Goal: Task Accomplishment & Management: Complete application form

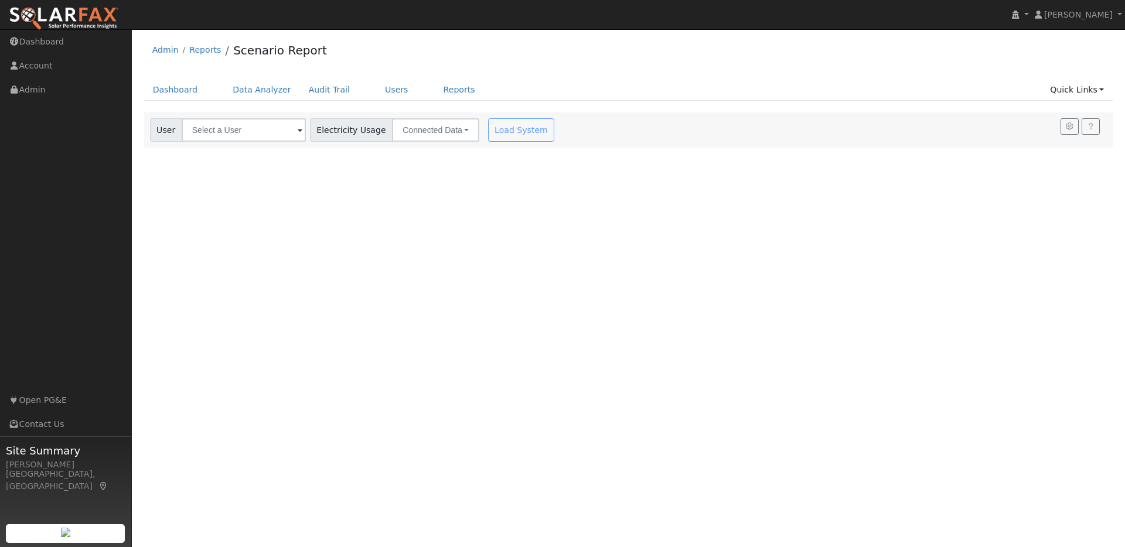
click at [90, 18] on img at bounding box center [64, 18] width 110 height 25
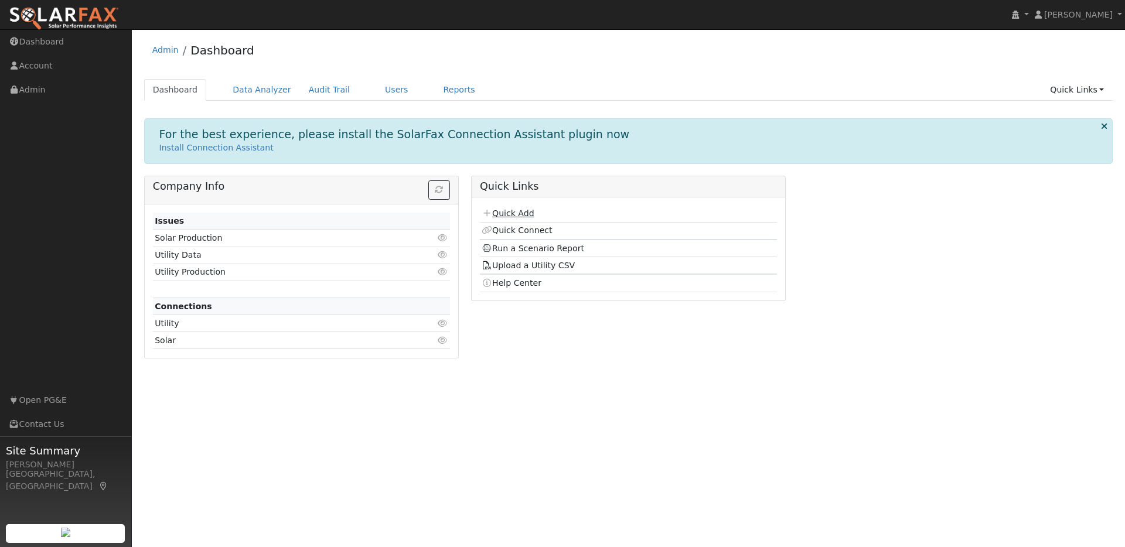
click at [514, 213] on link "Quick Add" at bounding box center [508, 213] width 52 height 9
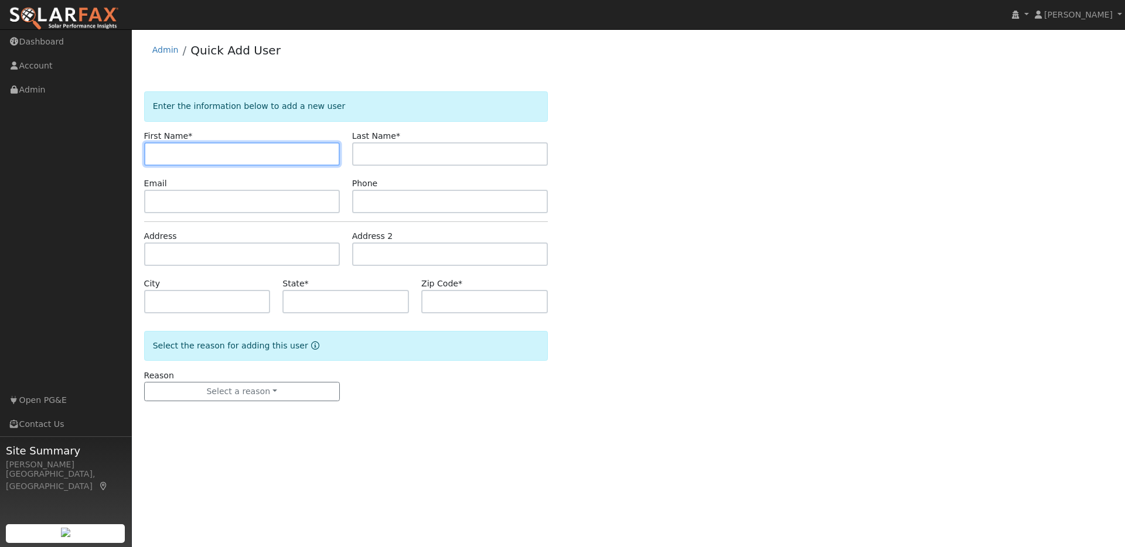
paste input "Samuel Deck"
drag, startPoint x: 186, startPoint y: 155, endPoint x: 227, endPoint y: 154, distance: 41.6
click at [227, 154] on input "Samuel Deck" at bounding box center [242, 153] width 196 height 23
type input "Samuel"
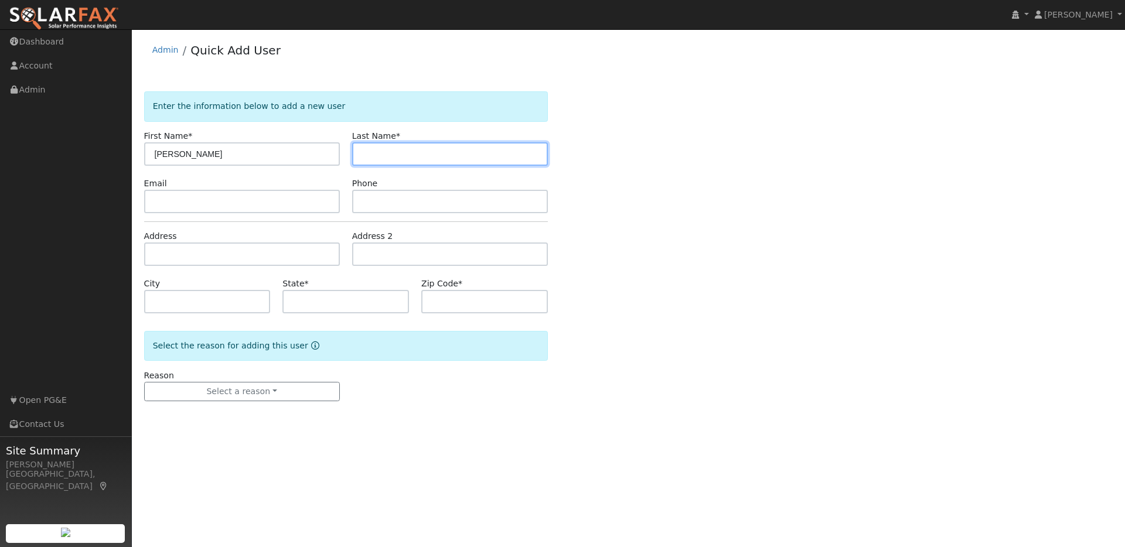
click at [362, 151] on input "text" at bounding box center [450, 153] width 196 height 23
paste input "Samuel Deck"
drag, startPoint x: 373, startPoint y: 152, endPoint x: 347, endPoint y: 151, distance: 25.8
click at [347, 151] on div "Last Name * Samuel Deck" at bounding box center [450, 148] width 208 height 36
type input "Deck"
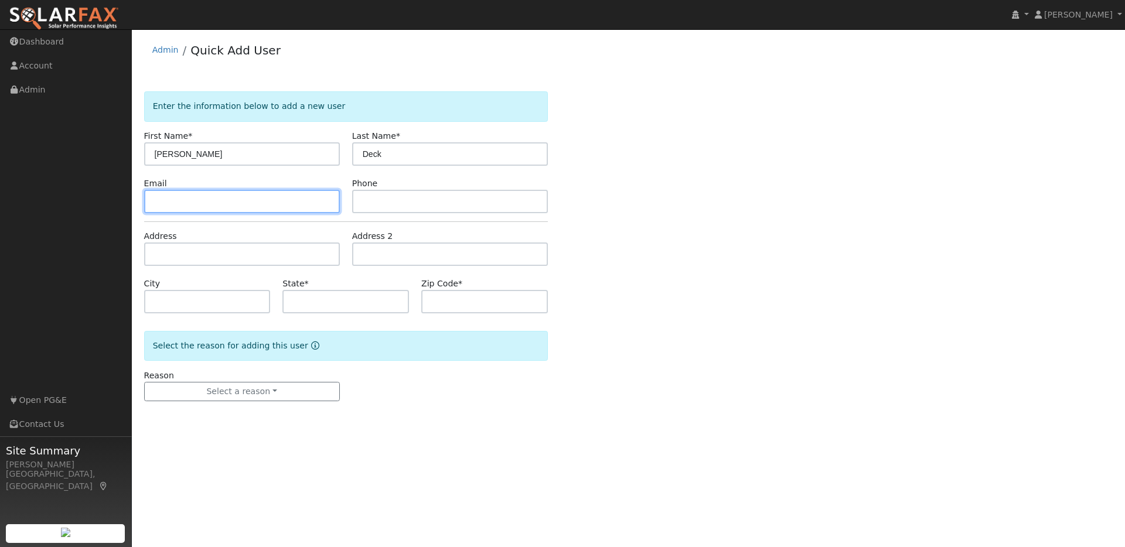
click at [155, 202] on input "text" at bounding box center [242, 201] width 196 height 23
paste input "samueldeck@gmail.com"
type input "samueldeck@gmail.com"
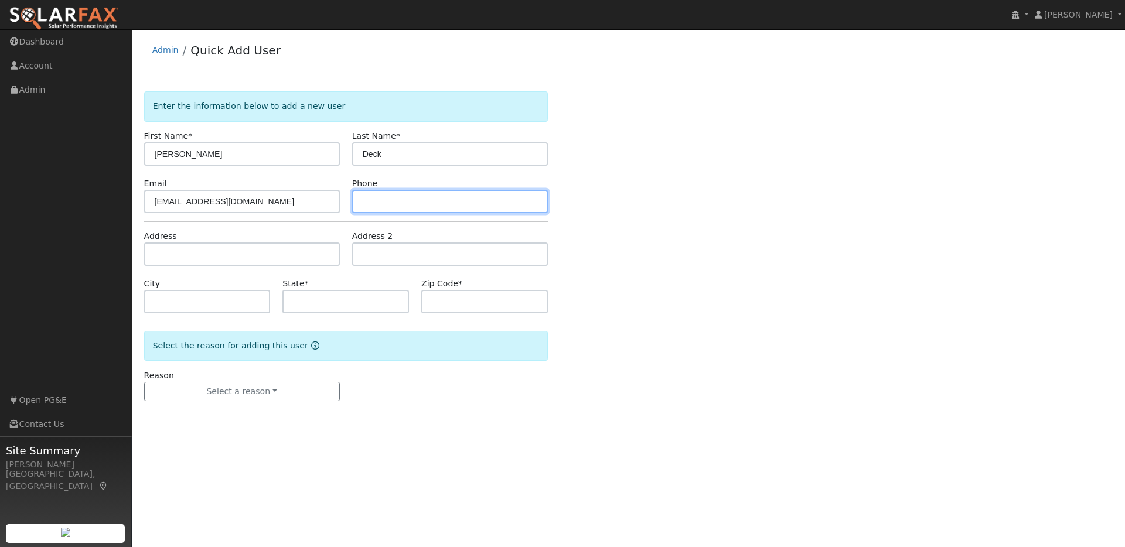
click at [367, 203] on input "text" at bounding box center [450, 201] width 196 height 23
paste input "5105088189"
type input "5105088189"
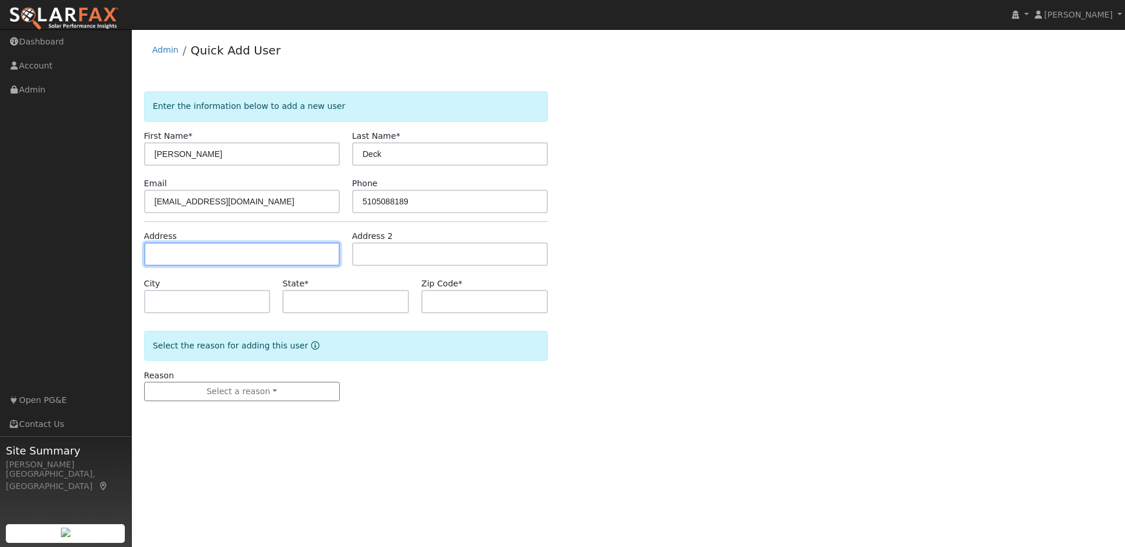
click at [232, 253] on input "text" at bounding box center [242, 254] width 196 height 23
paste input "2842 Magnolia St, Oakland"
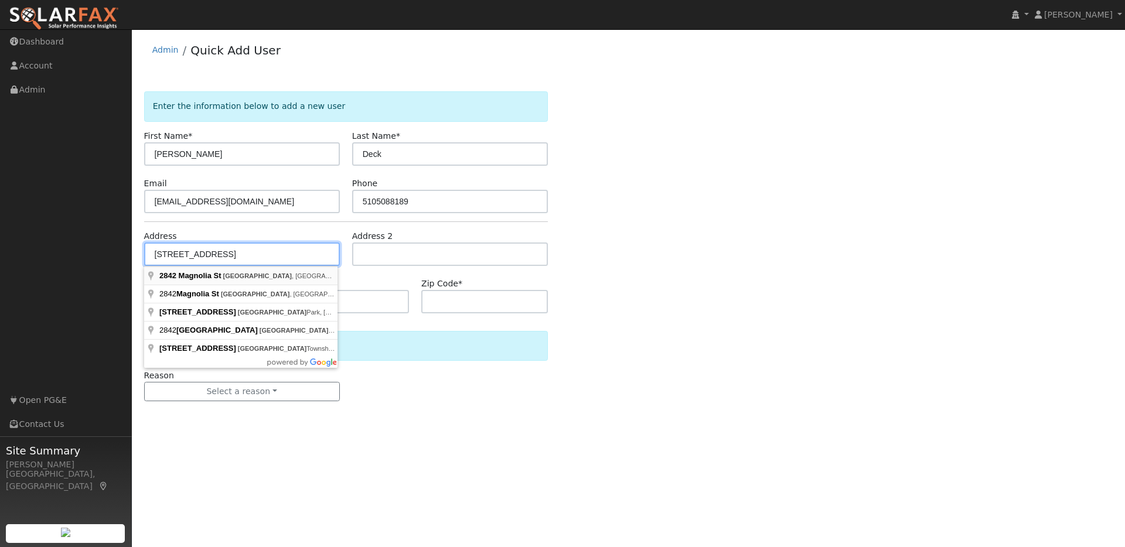
type input "2842 Magnolia Street"
type input "Oakland"
type input "CA"
type input "94608"
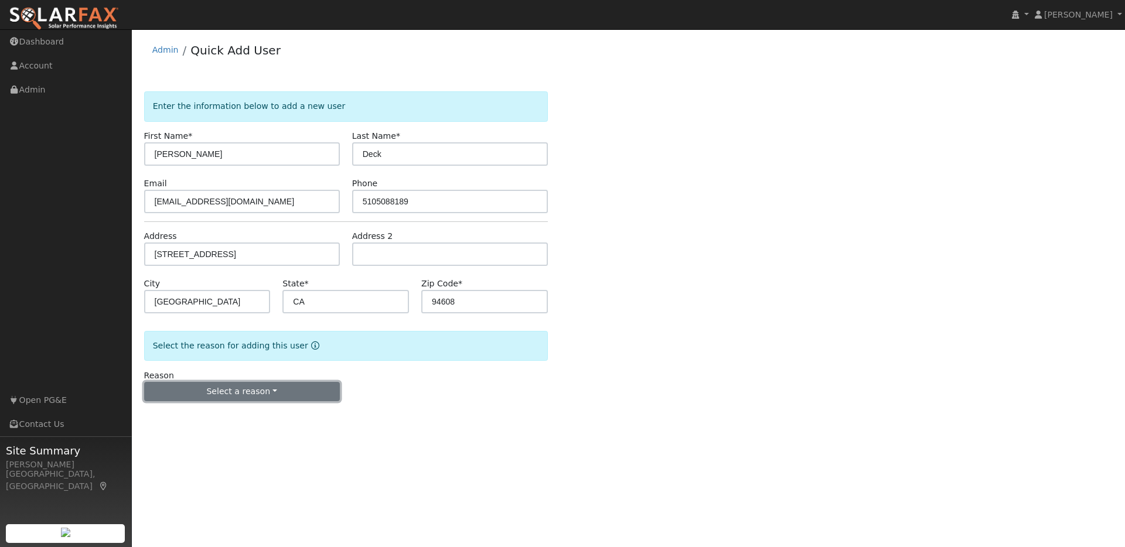
click at [268, 391] on button "Select a reason" at bounding box center [242, 392] width 196 height 20
click at [177, 416] on link "New lead" at bounding box center [209, 416] width 129 height 16
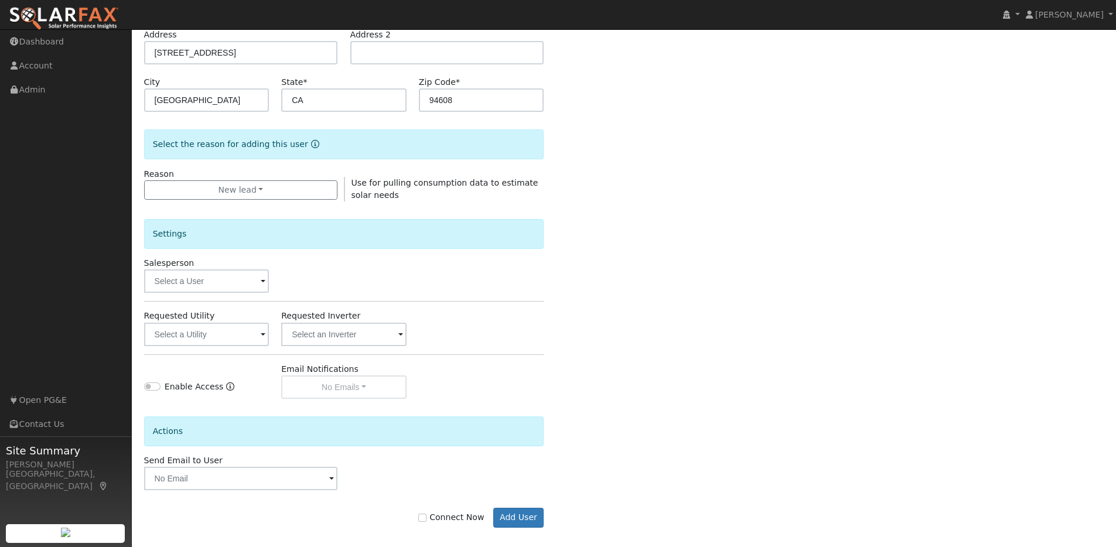
scroll to position [212, 0]
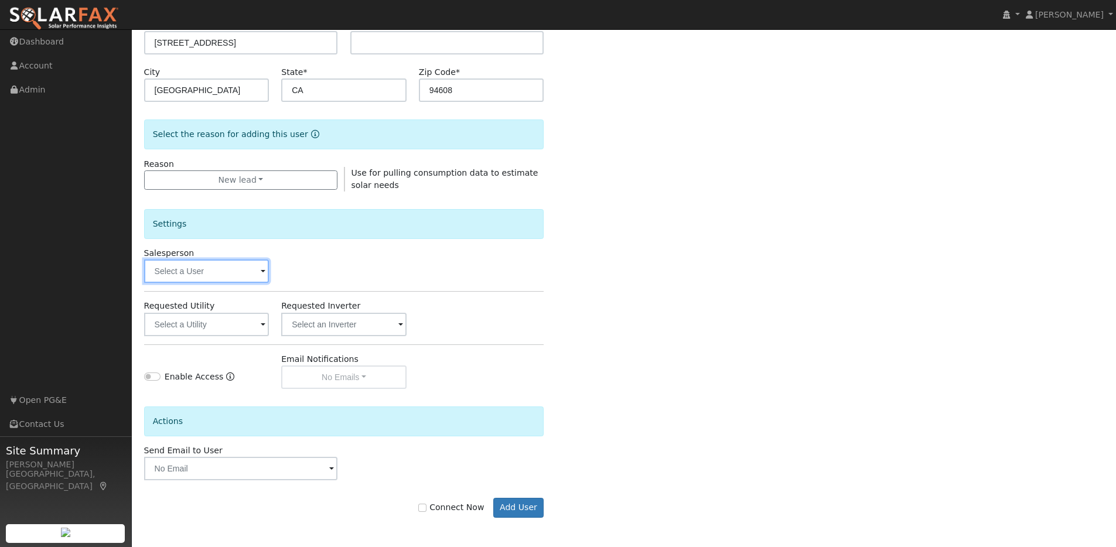
click at [260, 272] on input "text" at bounding box center [206, 271] width 125 height 23
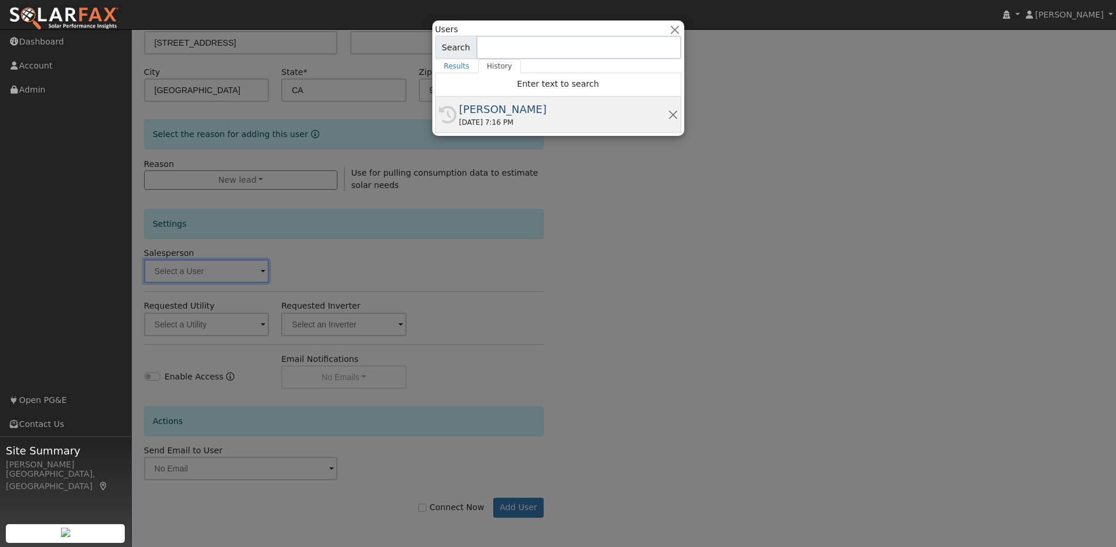
click at [491, 111] on div "[PERSON_NAME]" at bounding box center [563, 109] width 209 height 16
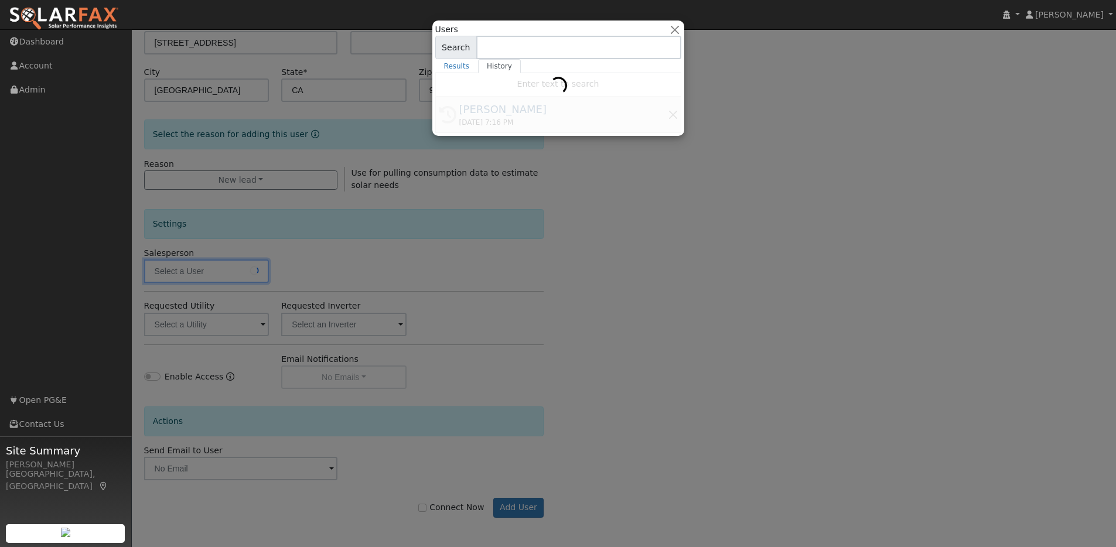
type input "[PERSON_NAME]"
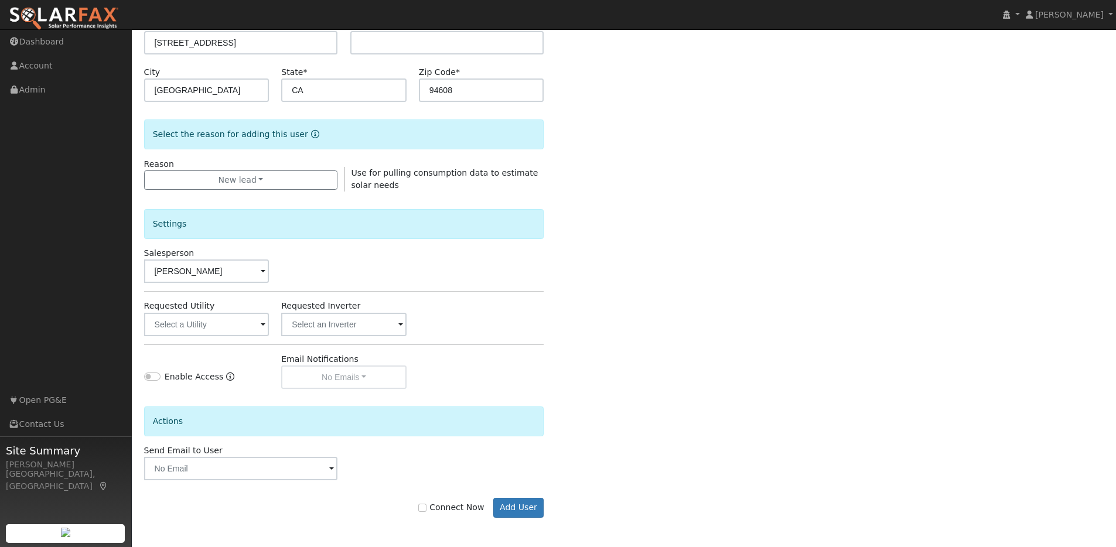
click at [261, 323] on span at bounding box center [263, 325] width 5 height 13
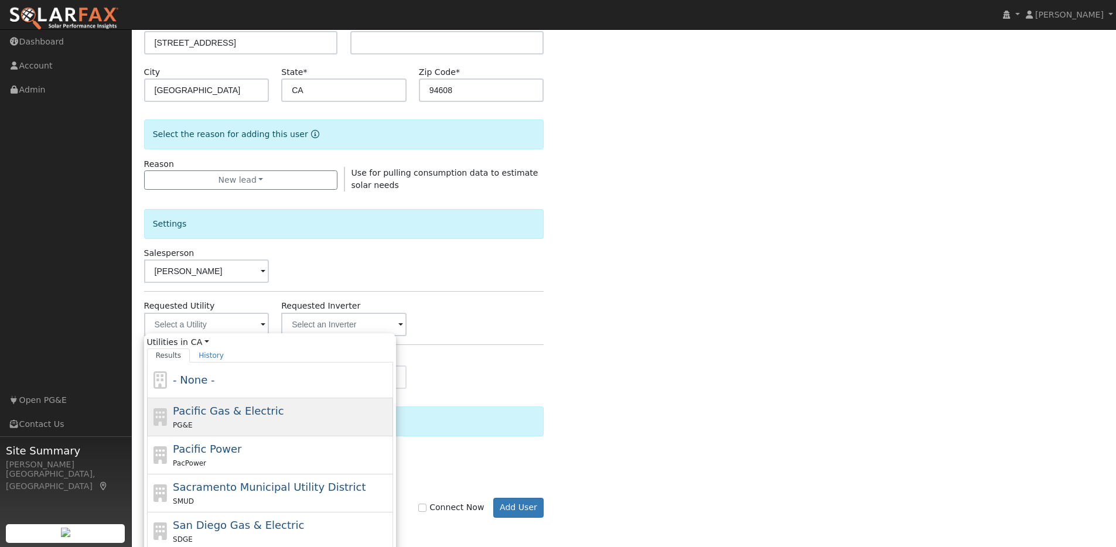
click at [217, 407] on span "Pacific Gas & Electric" at bounding box center [228, 411] width 111 height 12
type input "Pacific Gas & Electric"
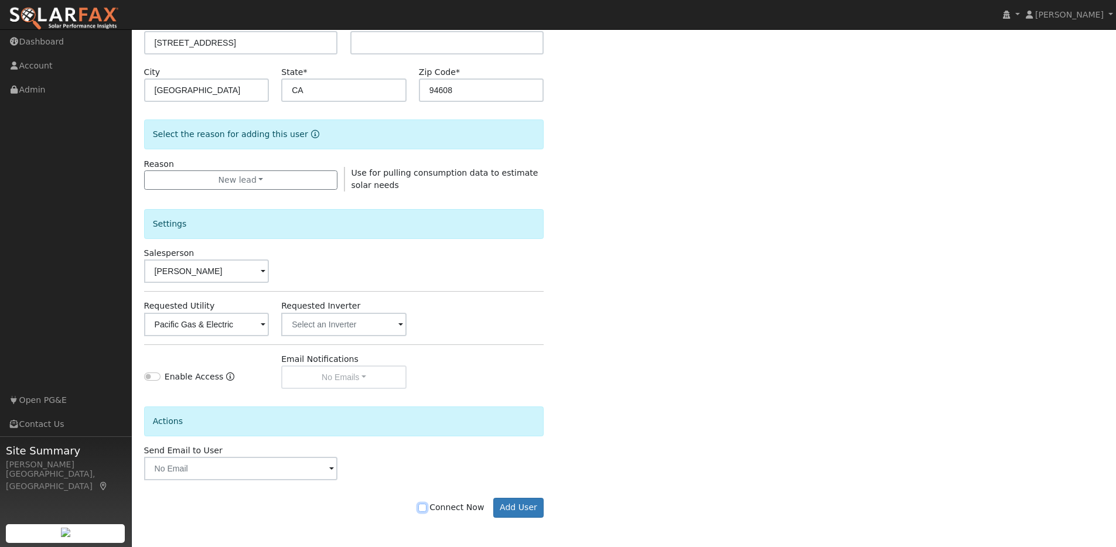
click at [427, 507] on input "Connect Now" at bounding box center [422, 508] width 8 height 8
checkbox input "true"
click at [521, 507] on button "Add User" at bounding box center [518, 508] width 51 height 20
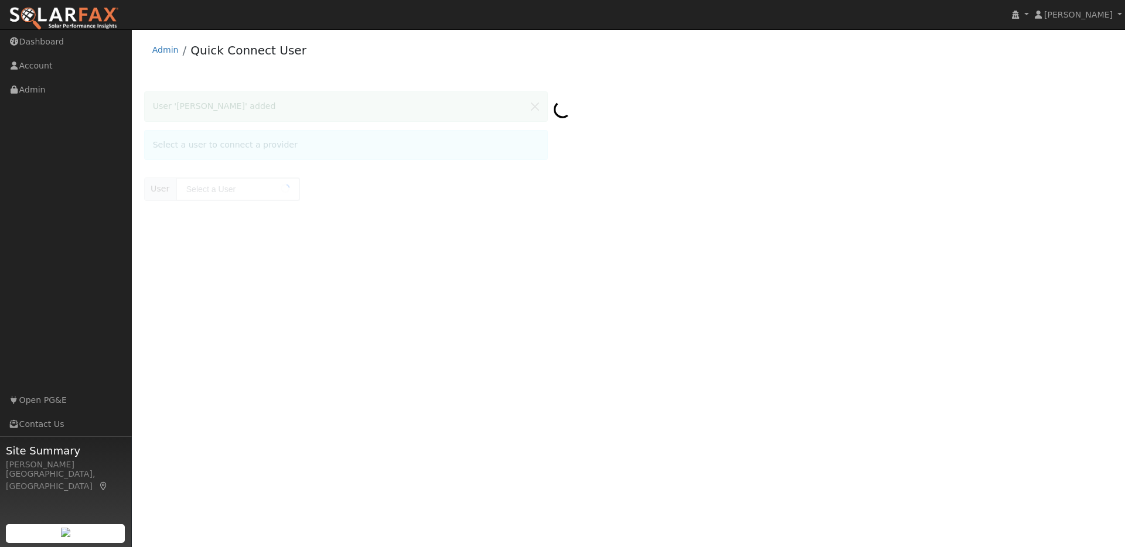
type input "[PERSON_NAME]"
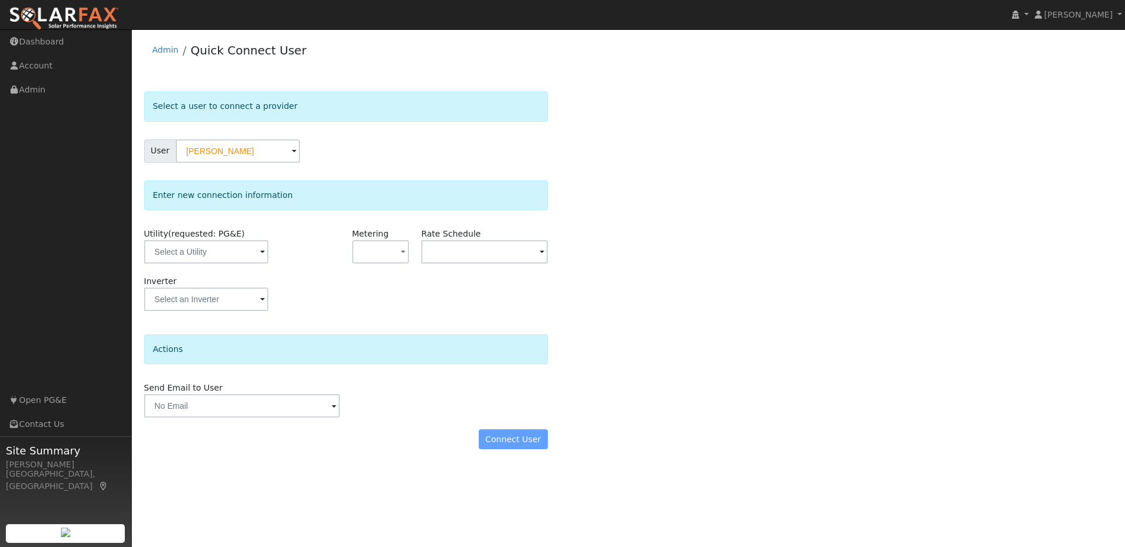
click at [260, 249] on span at bounding box center [262, 252] width 5 height 13
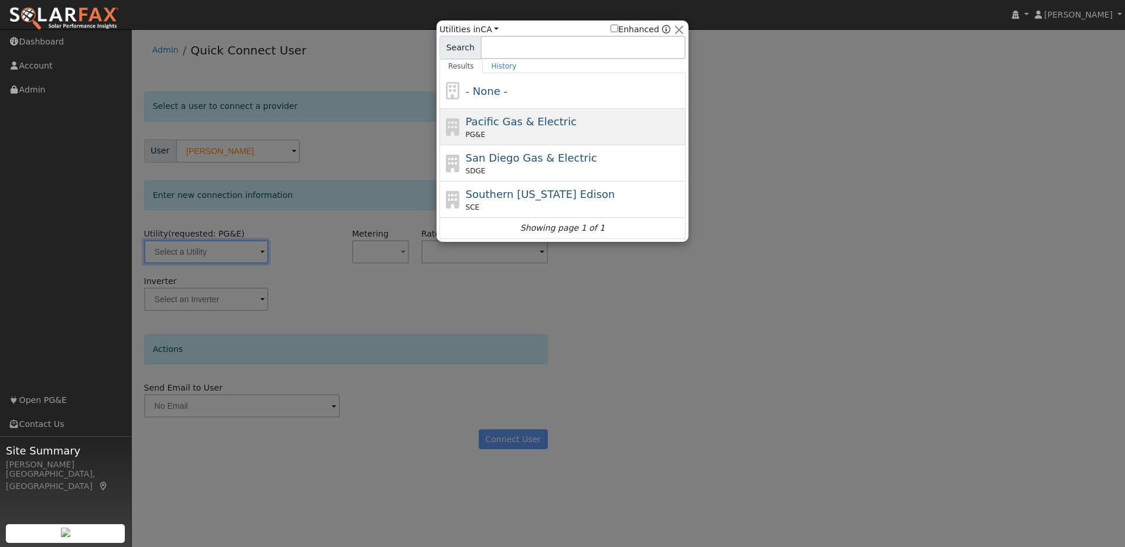
click at [517, 129] on div "Pacific Gas & Electric PG&E" at bounding box center [574, 127] width 217 height 26
type input "PG&E"
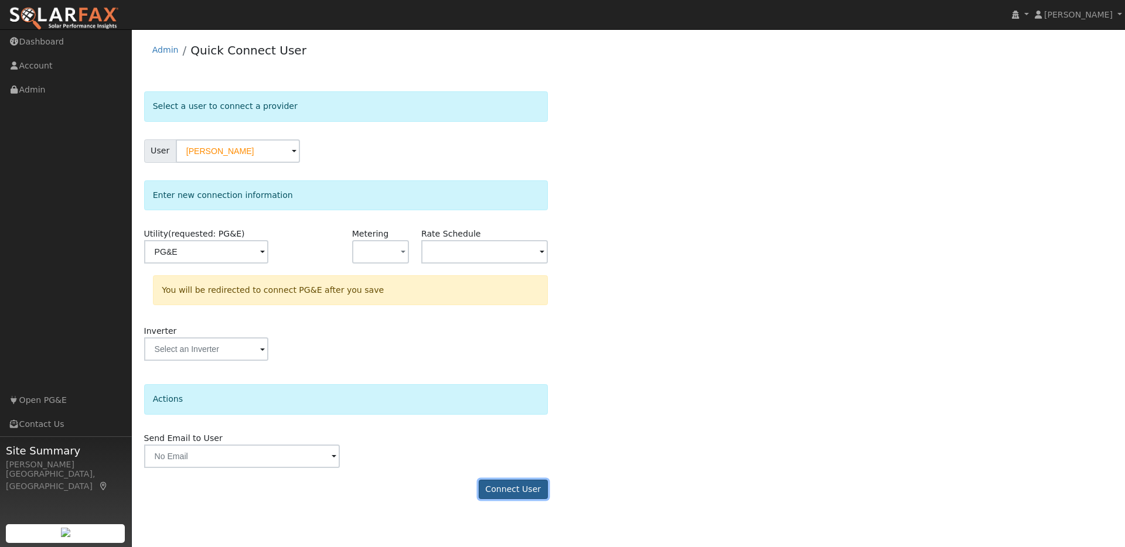
click at [507, 485] on button "Connect User" at bounding box center [513, 490] width 69 height 20
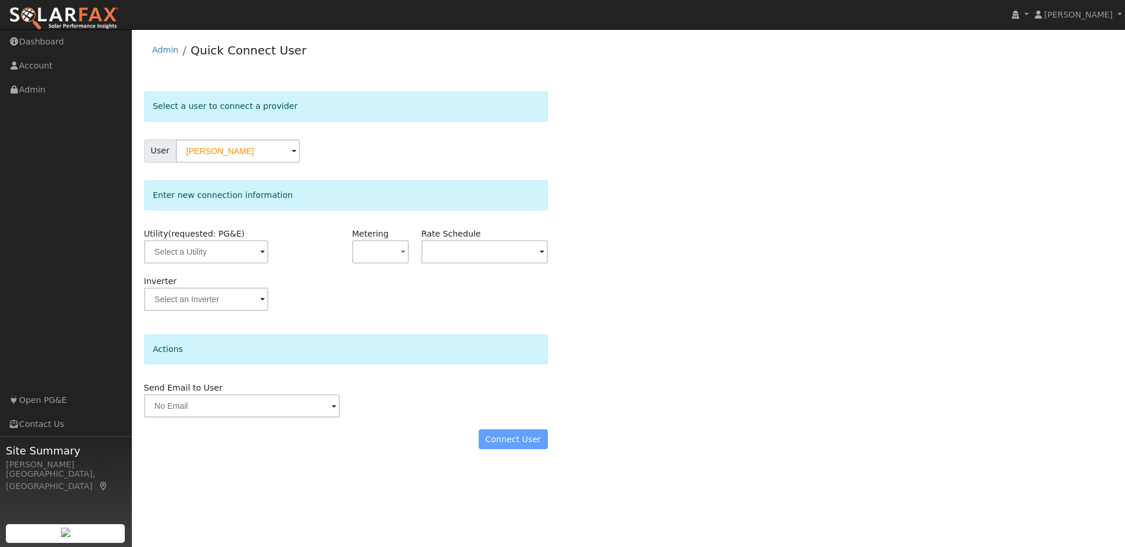
click at [260, 254] on span at bounding box center [262, 252] width 5 height 13
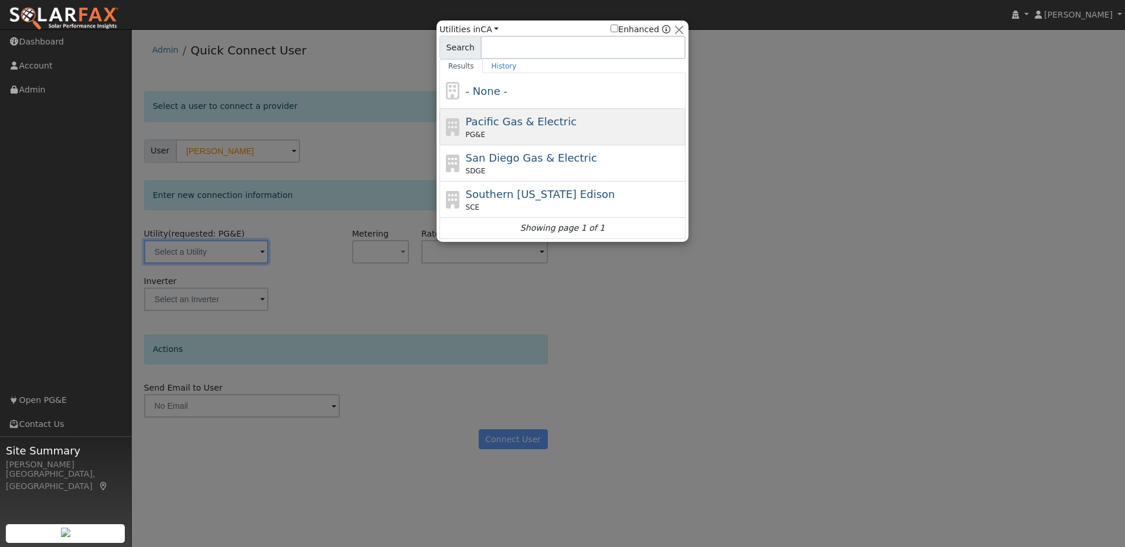
click at [541, 129] on div "PG&E" at bounding box center [574, 134] width 217 height 11
type input "PG&E"
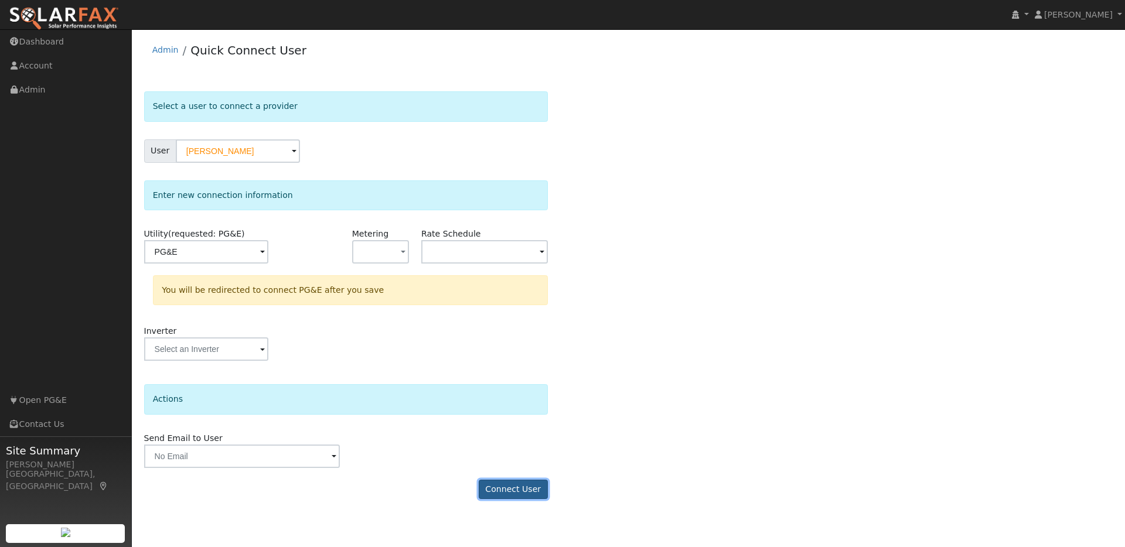
click at [502, 486] on button "Connect User" at bounding box center [513, 490] width 69 height 20
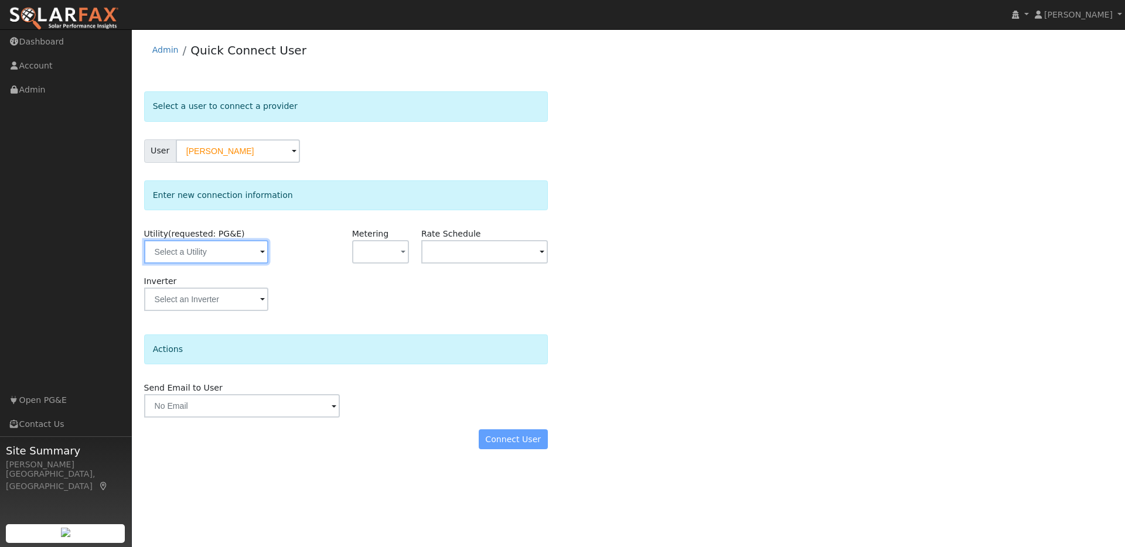
click at [260, 250] on span at bounding box center [262, 252] width 5 height 13
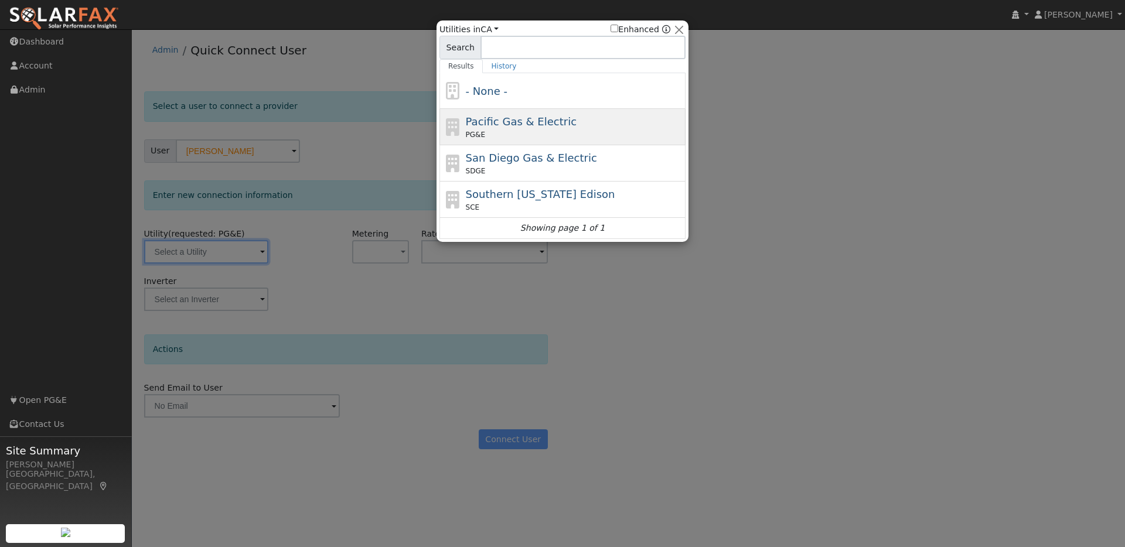
click at [572, 131] on div "PG&E" at bounding box center [574, 134] width 217 height 11
type input "PG&E"
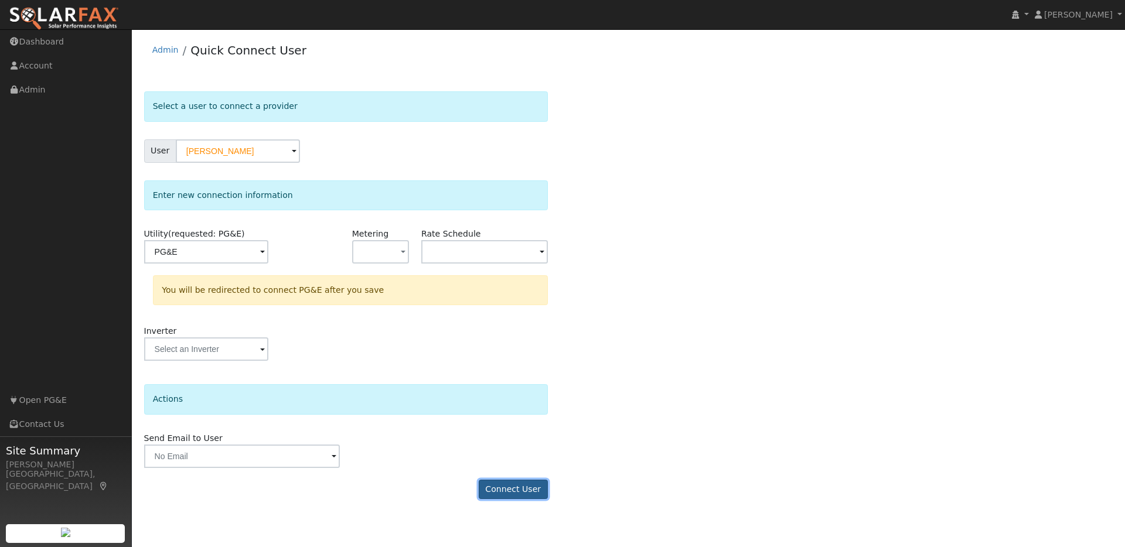
click at [517, 492] on button "Connect User" at bounding box center [513, 490] width 69 height 20
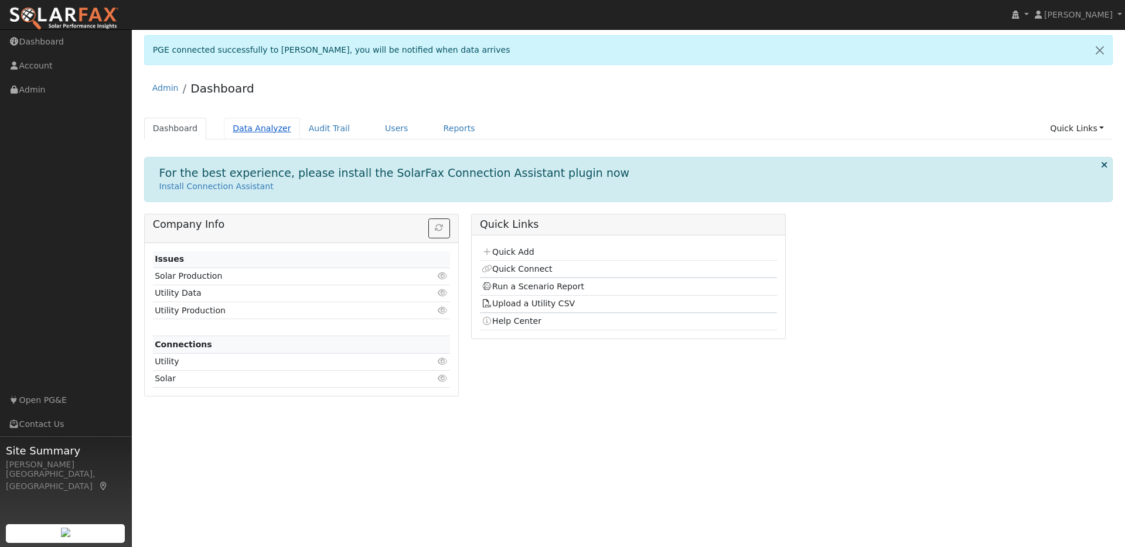
click at [265, 132] on link "Data Analyzer" at bounding box center [262, 129] width 76 height 22
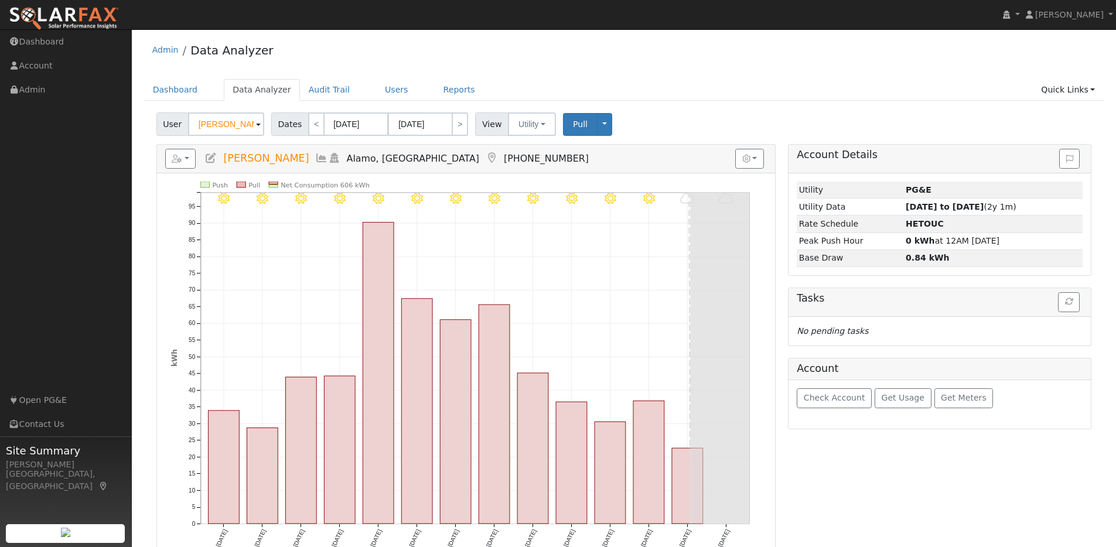
click at [257, 127] on span at bounding box center [258, 124] width 5 height 13
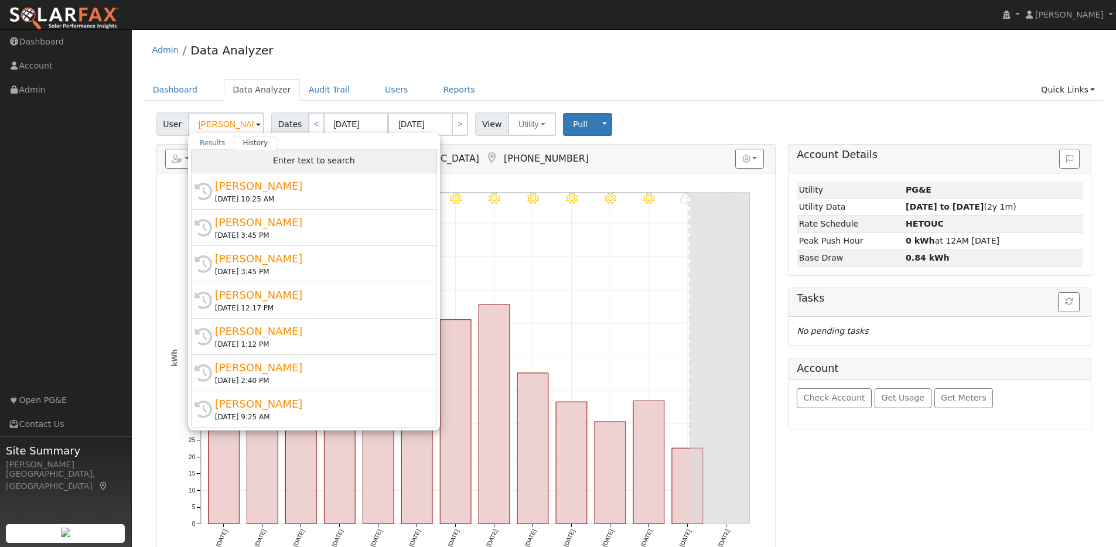
click at [245, 154] on div "Enter text to search" at bounding box center [314, 161] width 246 height 23
click at [250, 160] on div "Enter text to search" at bounding box center [314, 161] width 246 height 23
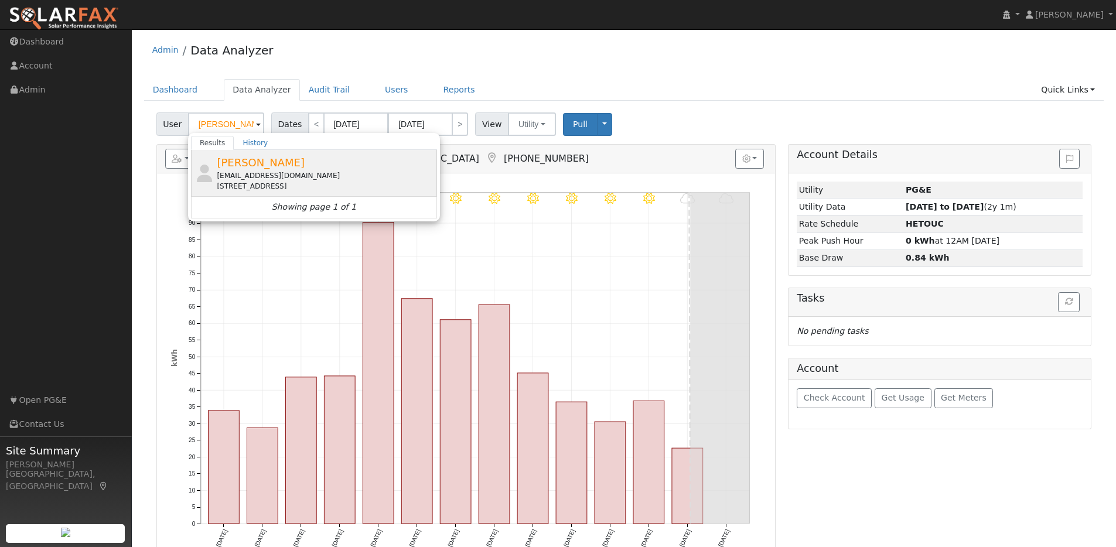
click at [279, 163] on div "Samuel Deck samueldeck@gmail.com 2842 Magnolia Street, Oakland, CA 94608" at bounding box center [325, 173] width 217 height 37
type input "Samuel Deck"
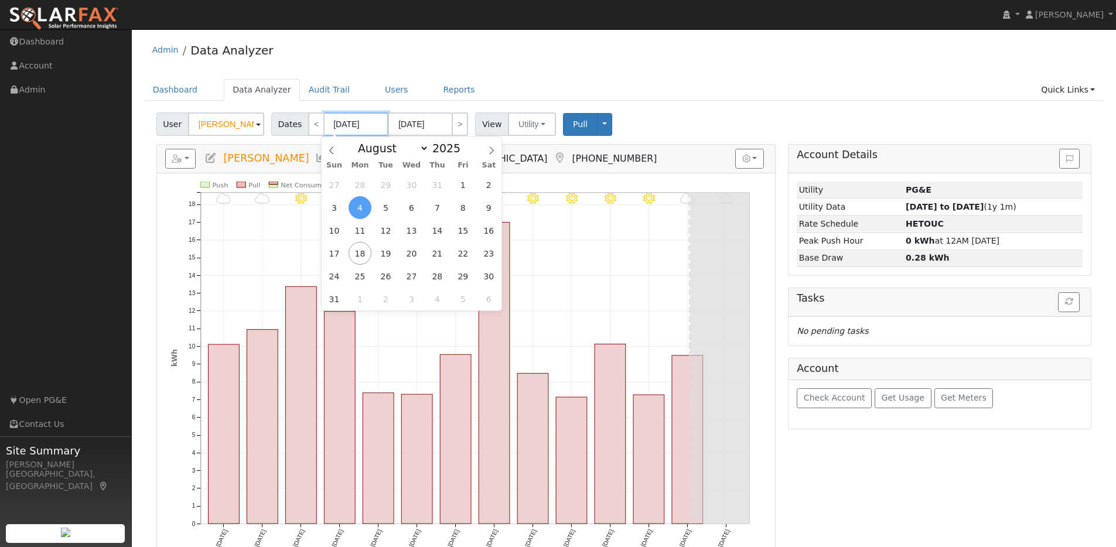
click at [380, 125] on input "08/04/2025" at bounding box center [356, 123] width 64 height 23
click at [463, 149] on span at bounding box center [467, 151] width 8 height 6
type input "2024"
click at [339, 209] on span "4" at bounding box center [334, 207] width 23 height 23
type input "08/04/2024"
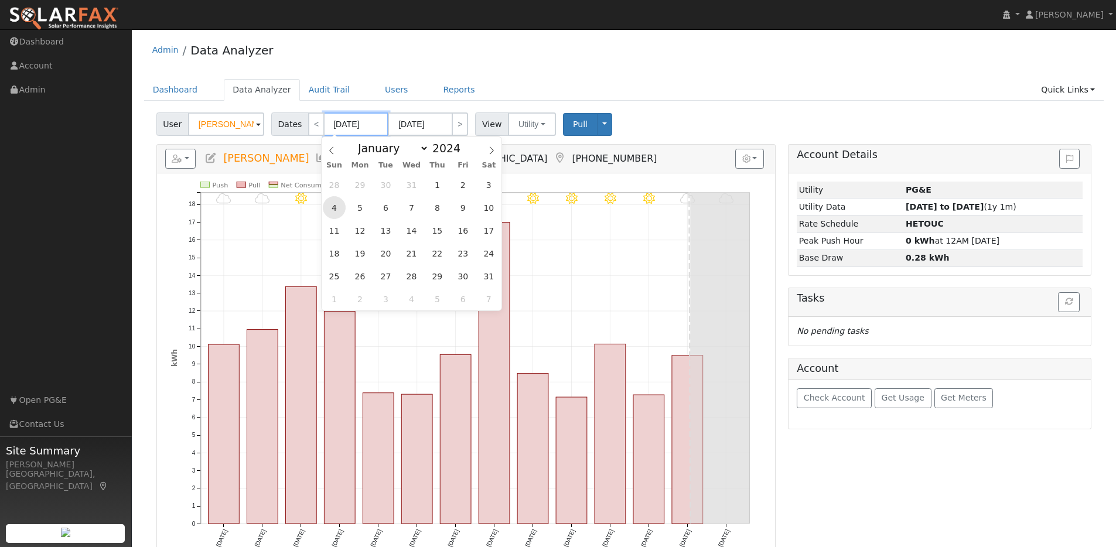
type input "08/17/2024"
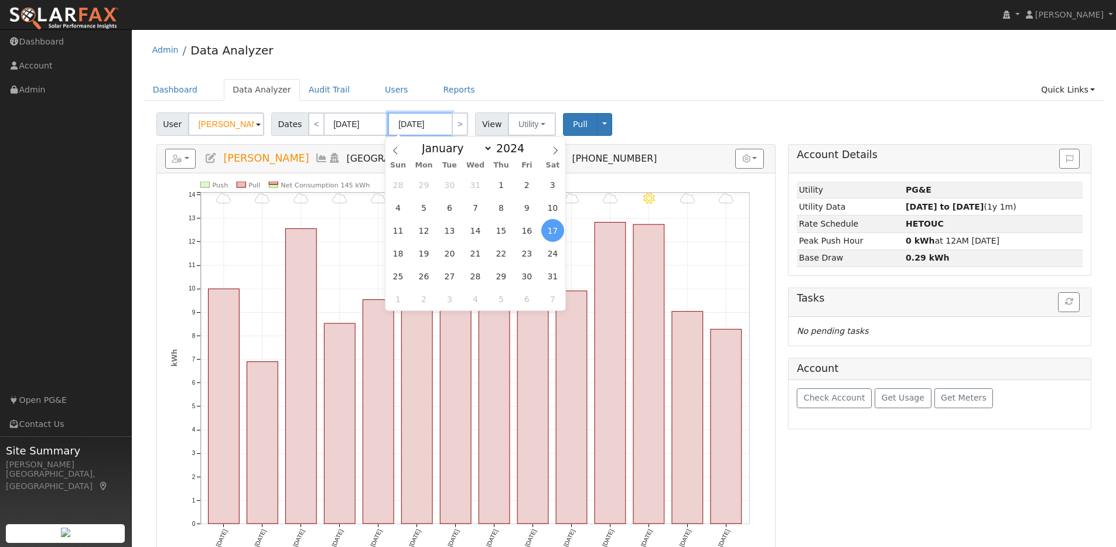
click at [436, 123] on input "08/17/2024" at bounding box center [420, 123] width 64 height 23
click at [527, 146] on span at bounding box center [531, 145] width 8 height 6
type input "2025"
click at [398, 251] on span "17" at bounding box center [398, 253] width 23 height 23
type input "08/17/2025"
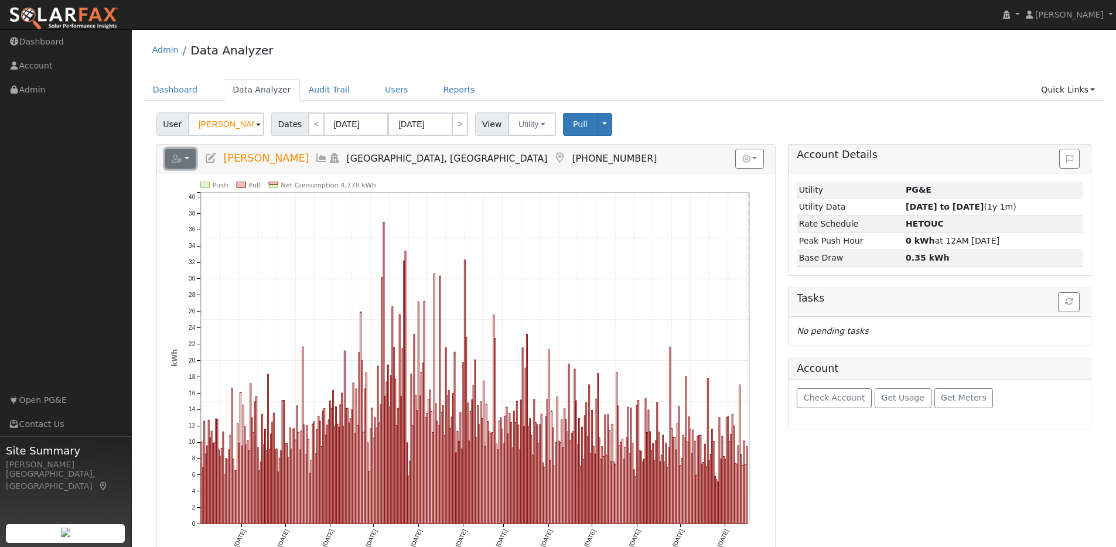
click at [192, 160] on button "button" at bounding box center [180, 159] width 31 height 20
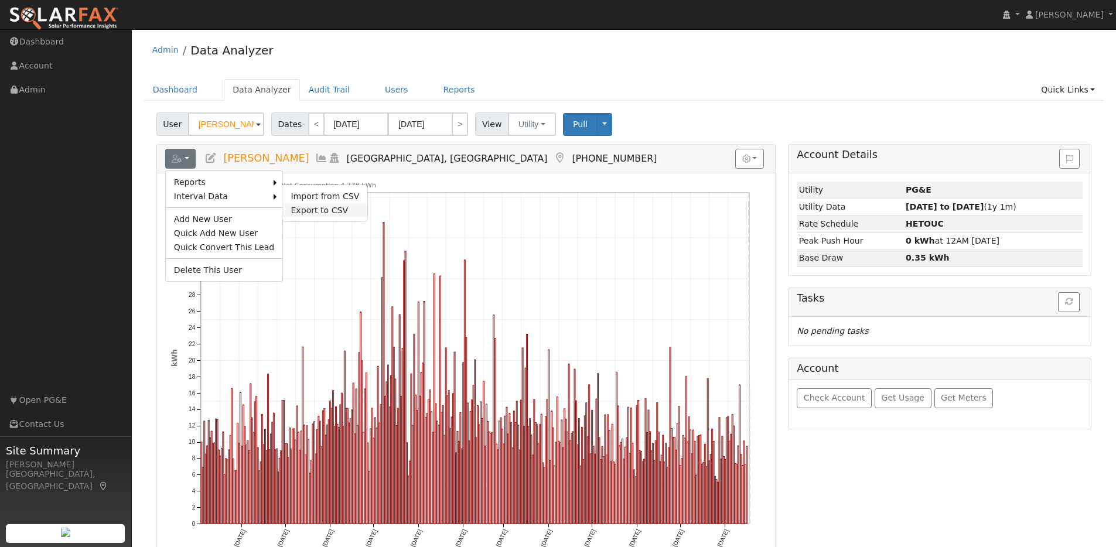
click at [299, 206] on link "Export to CSV" at bounding box center [324, 210] width 85 height 14
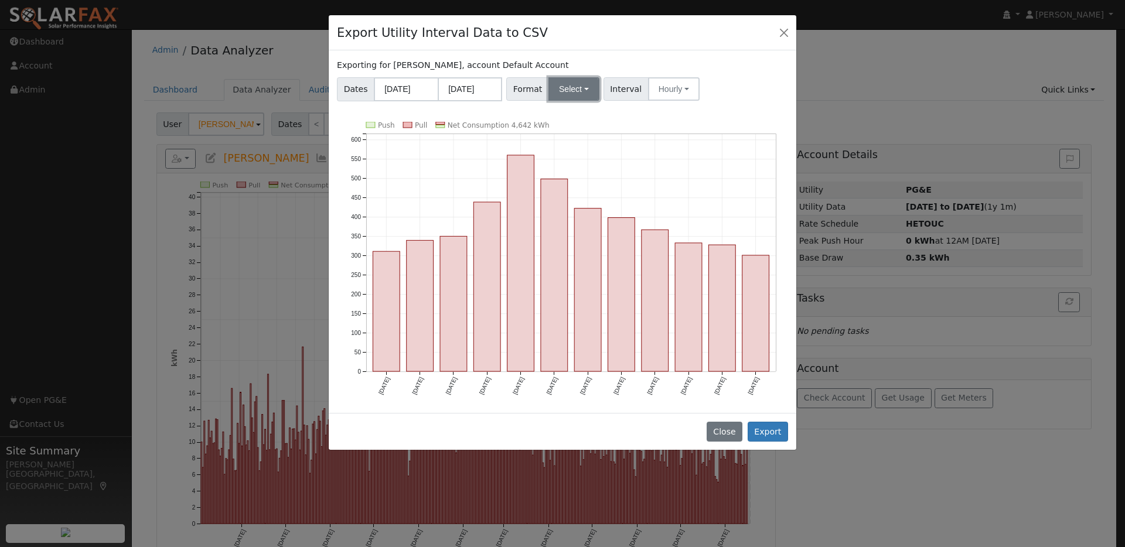
click at [586, 88] on button "Select" at bounding box center [573, 88] width 51 height 23
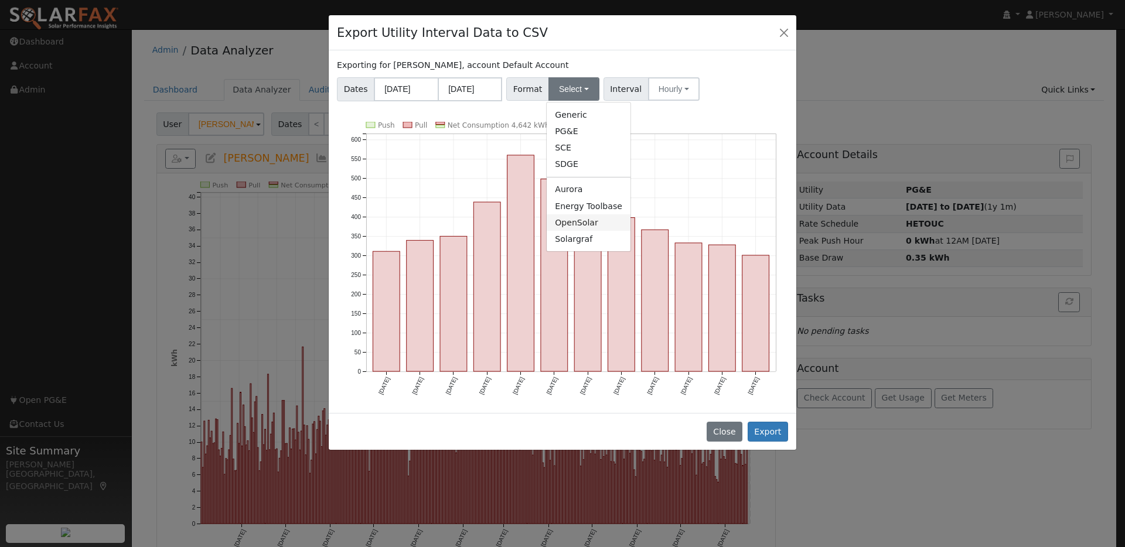
click at [575, 225] on link "OpenSolar" at bounding box center [589, 222] width 84 height 16
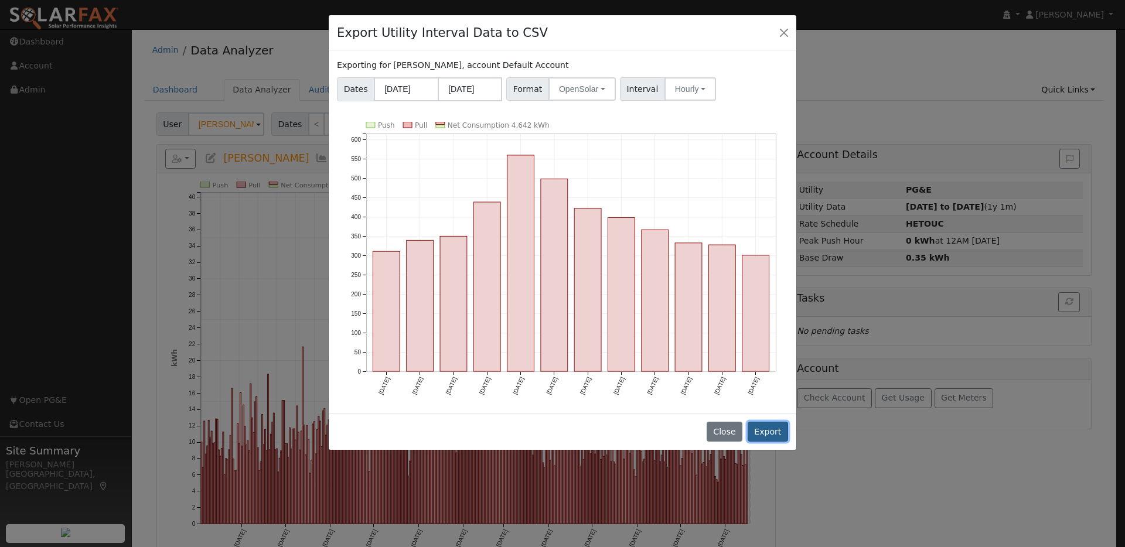
click at [777, 432] on button "Export" at bounding box center [768, 432] width 40 height 20
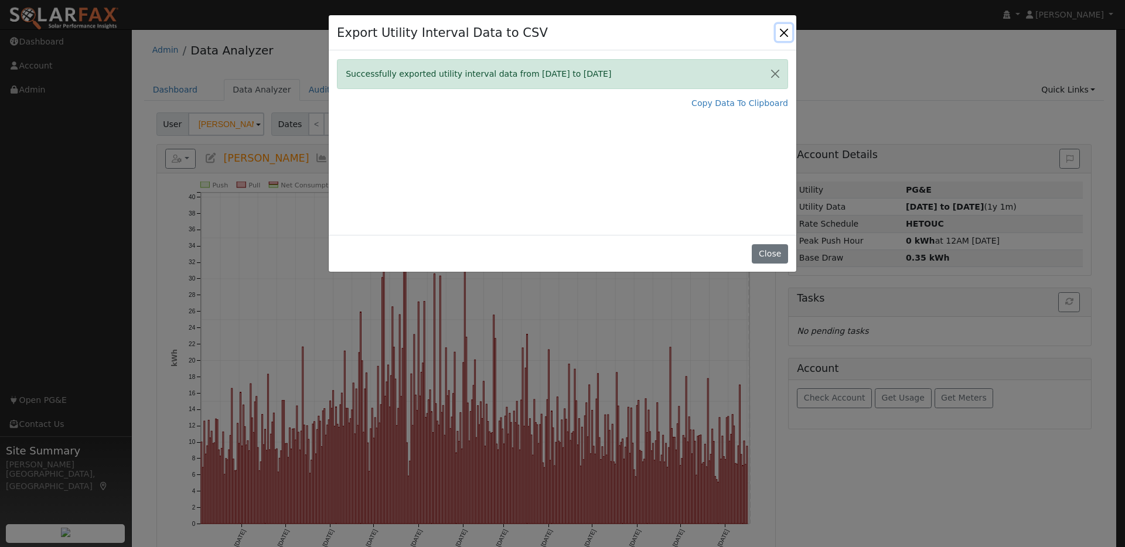
click at [783, 27] on button "Close" at bounding box center [784, 32] width 16 height 16
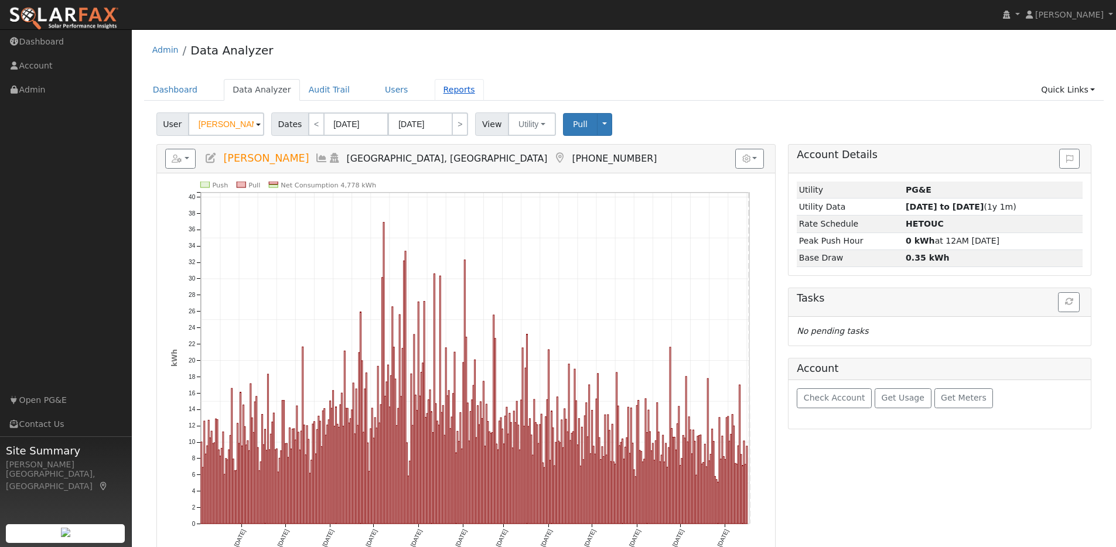
click at [446, 91] on link "Reports" at bounding box center [459, 90] width 49 height 22
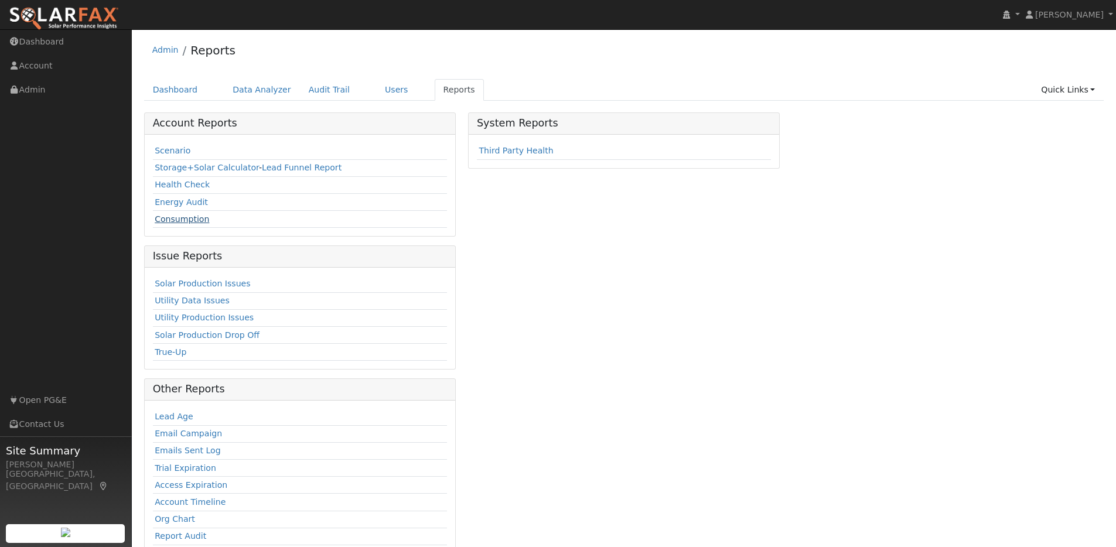
click at [192, 217] on link "Consumption" at bounding box center [182, 218] width 54 height 9
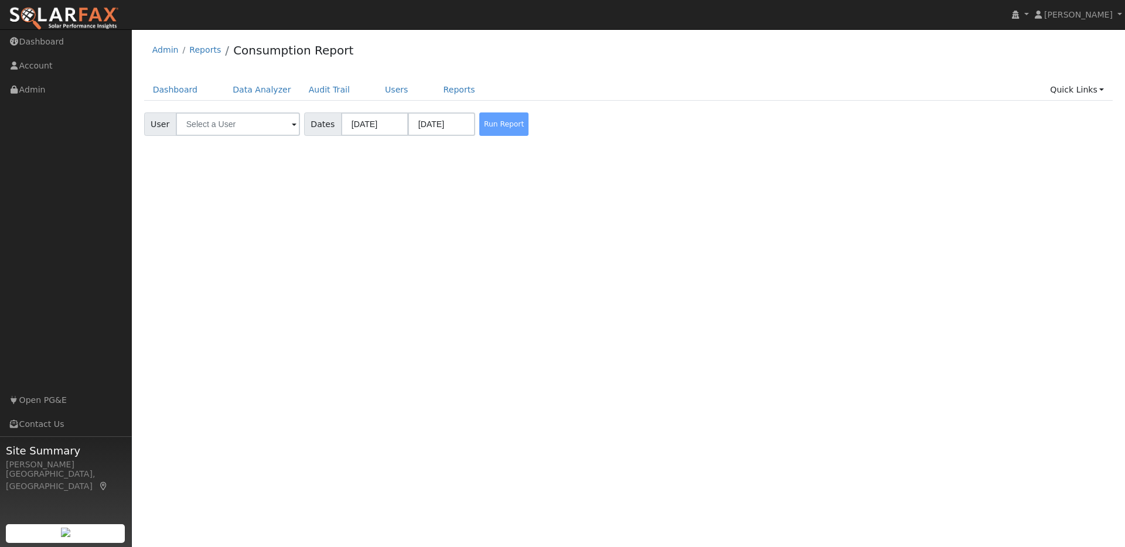
click at [292, 124] on span at bounding box center [294, 124] width 5 height 13
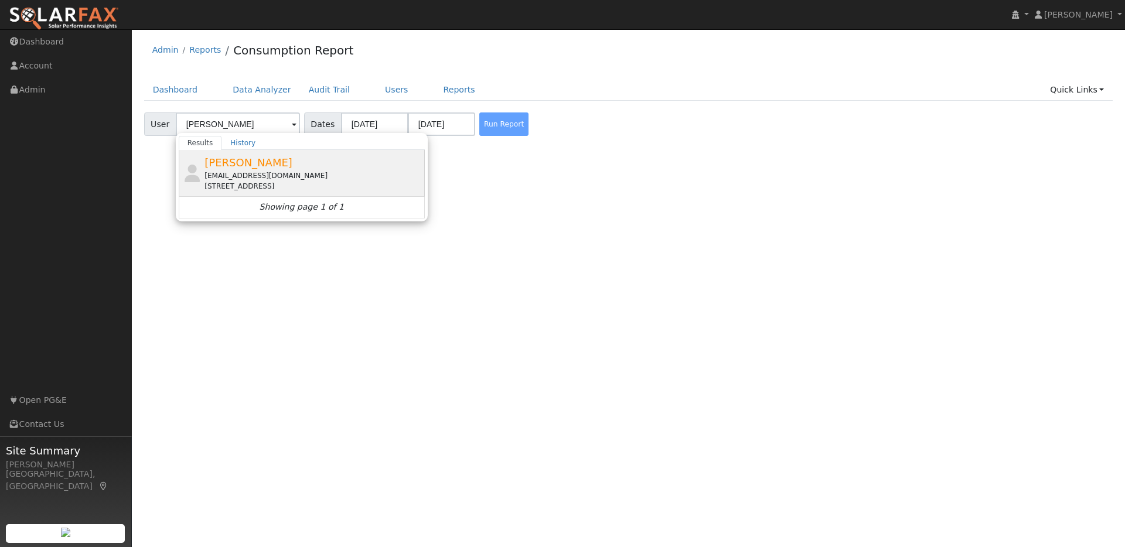
click at [270, 168] on div "Samuel Deck samueldeck@gmail.com 2842 Magnolia Street, Oakland, CA 94608" at bounding box center [312, 173] width 217 height 37
type input "Samuel Deck"
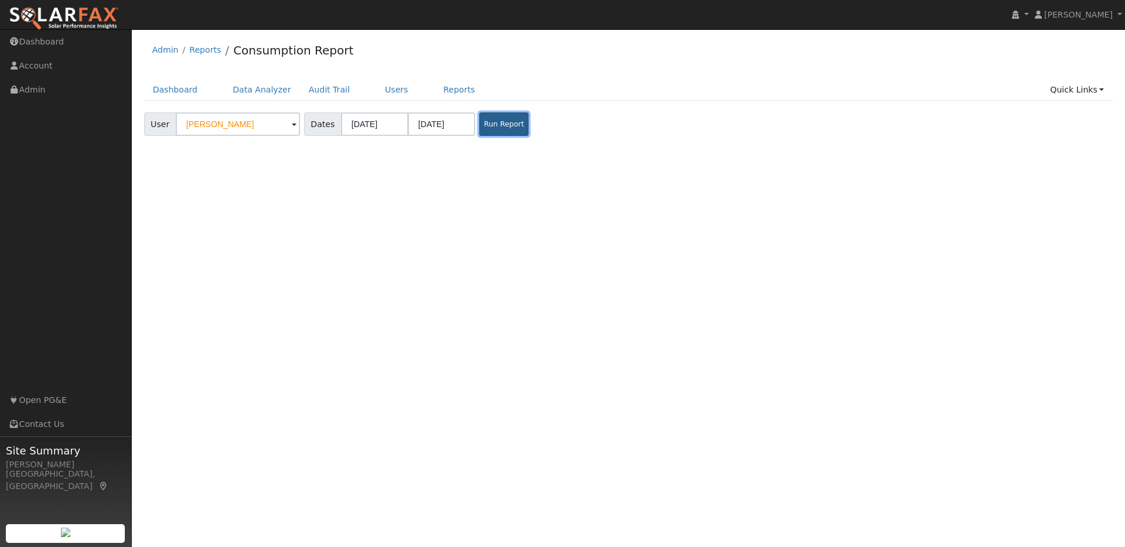
click at [490, 125] on button "Run Report" at bounding box center [503, 123] width 49 height 23
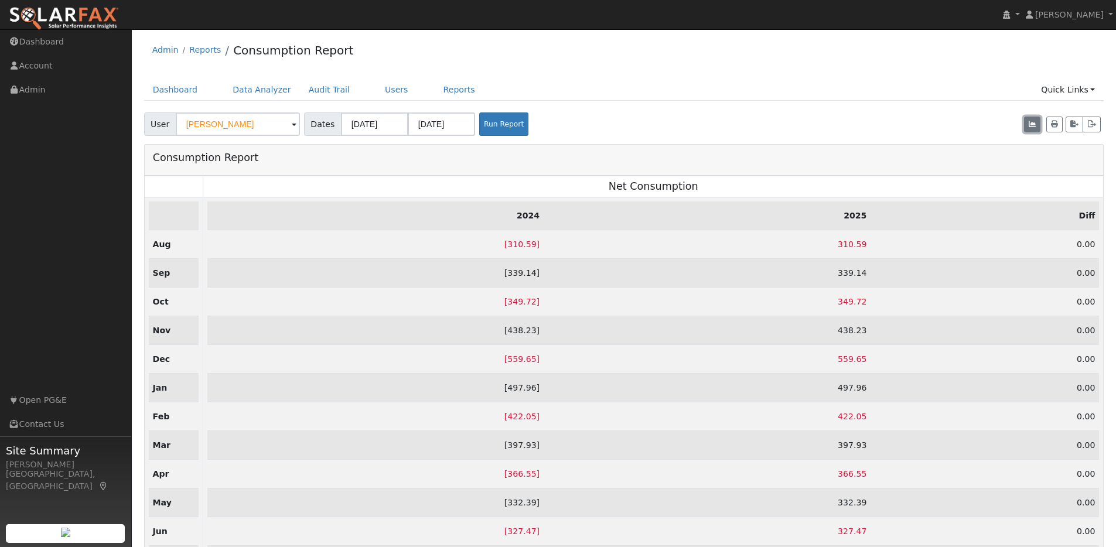
click at [1032, 118] on button "button" at bounding box center [1032, 125] width 16 height 16
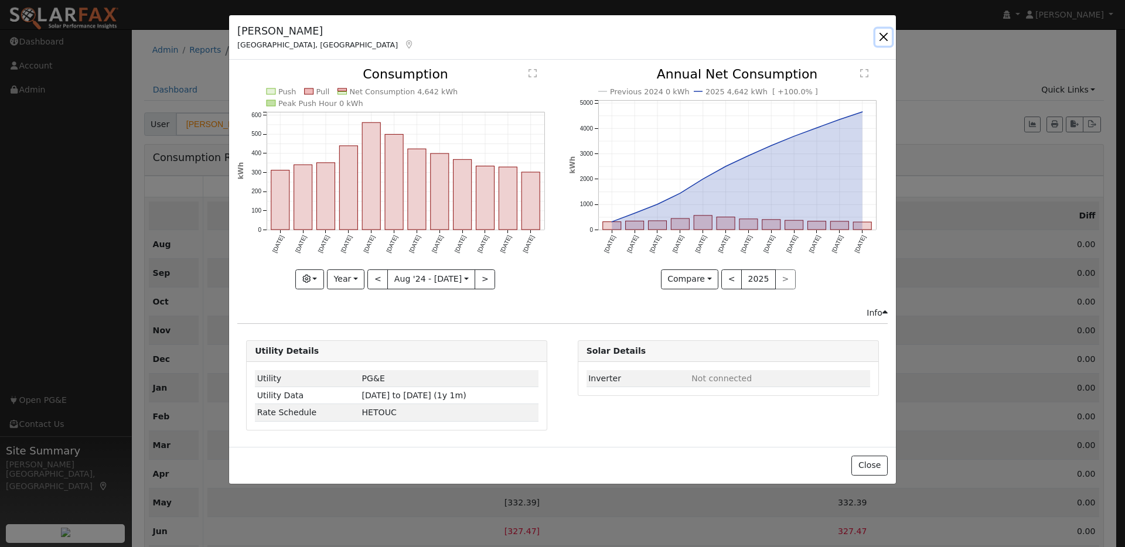
click at [888, 37] on button "button" at bounding box center [883, 37] width 16 height 16
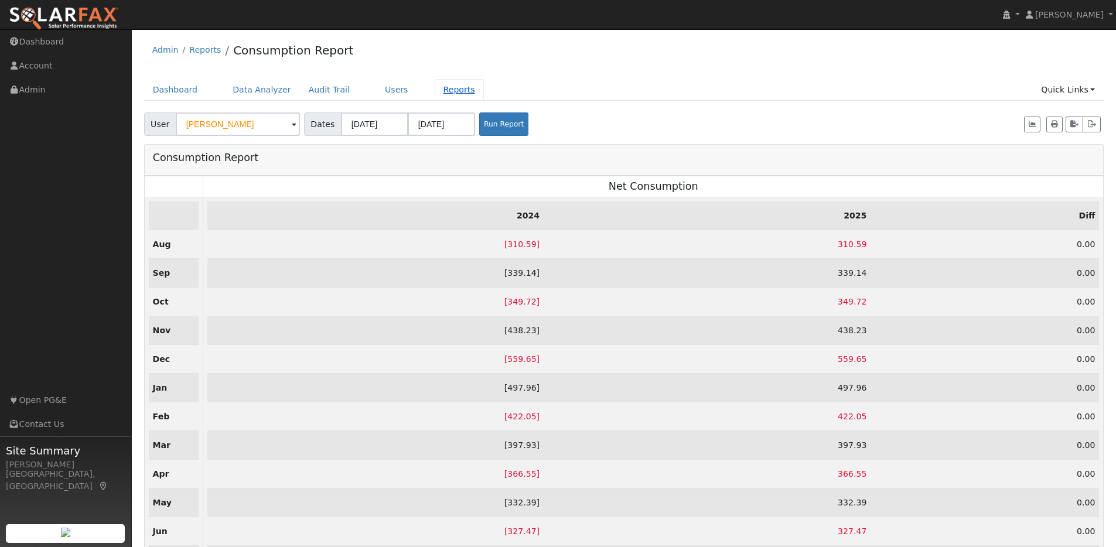
click at [442, 94] on link "Reports" at bounding box center [459, 90] width 49 height 22
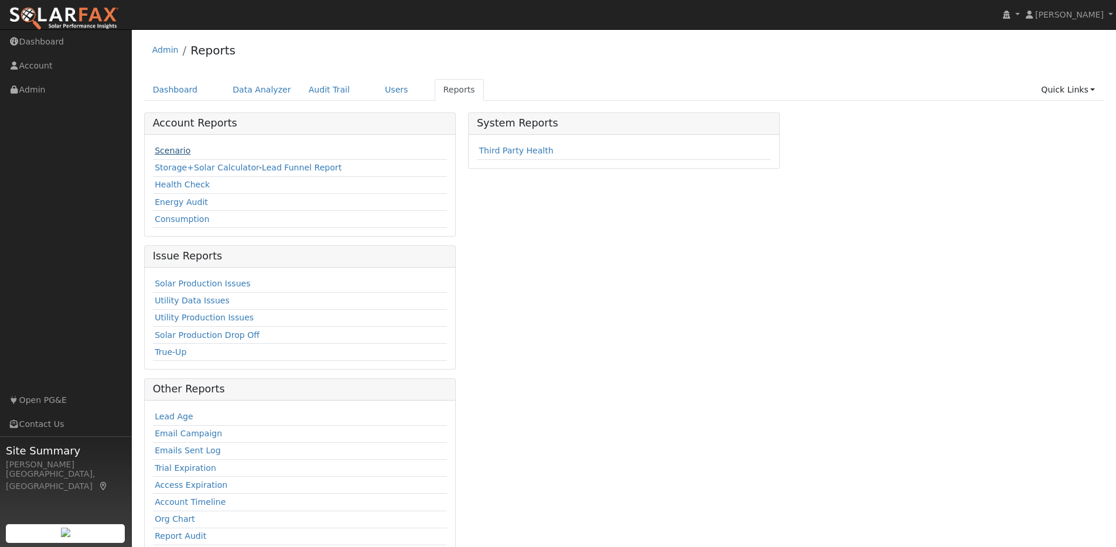
click at [181, 149] on link "Scenario" at bounding box center [173, 150] width 36 height 9
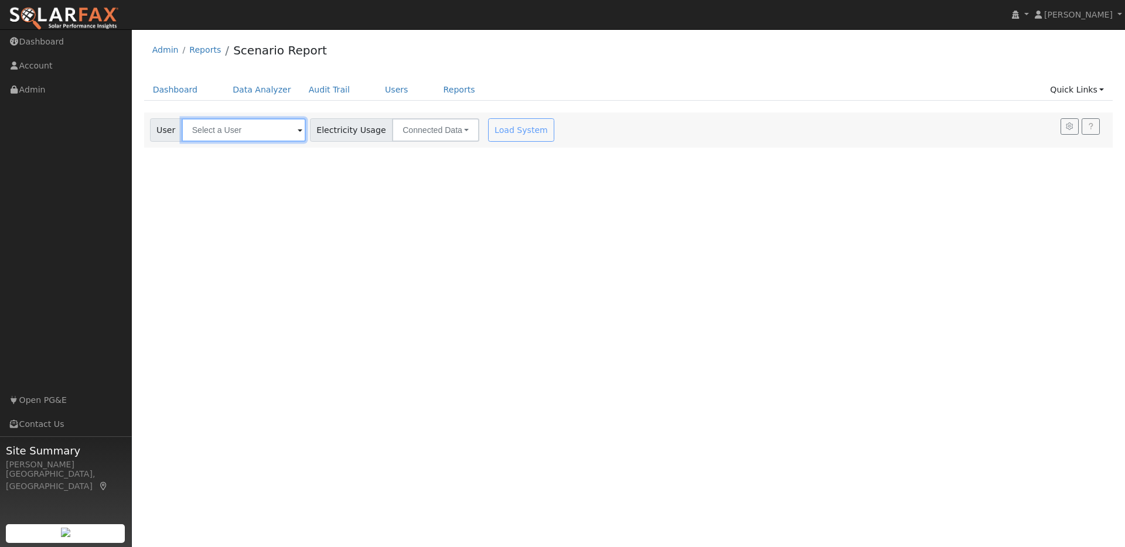
click at [275, 132] on input "text" at bounding box center [244, 129] width 124 height 23
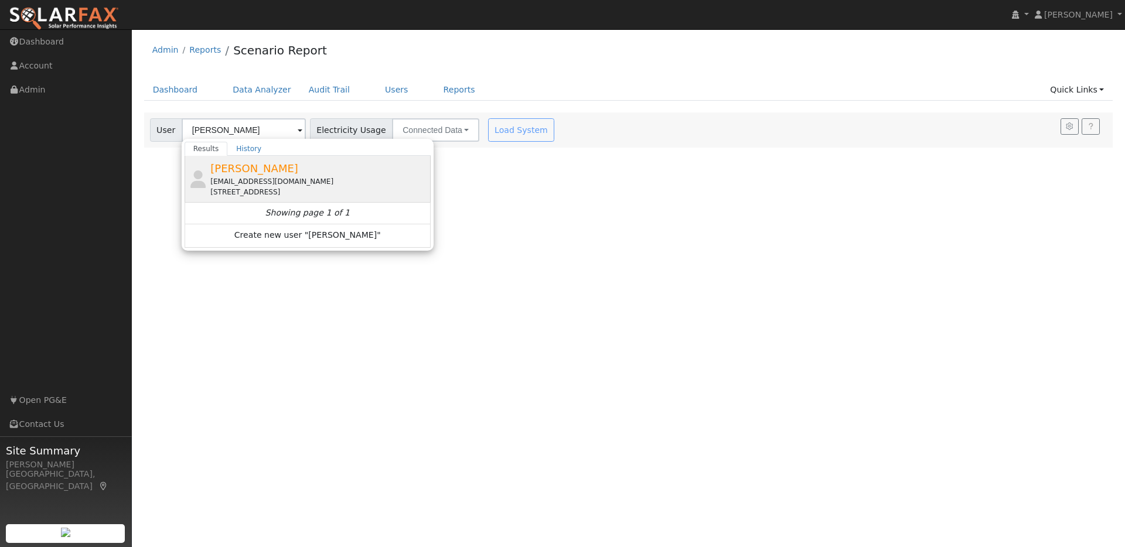
click at [281, 172] on div "[PERSON_NAME] [PERSON_NAME][EMAIL_ADDRESS][DOMAIN_NAME] [STREET_ADDRESS]" at bounding box center [318, 179] width 217 height 37
type input "[PERSON_NAME]"
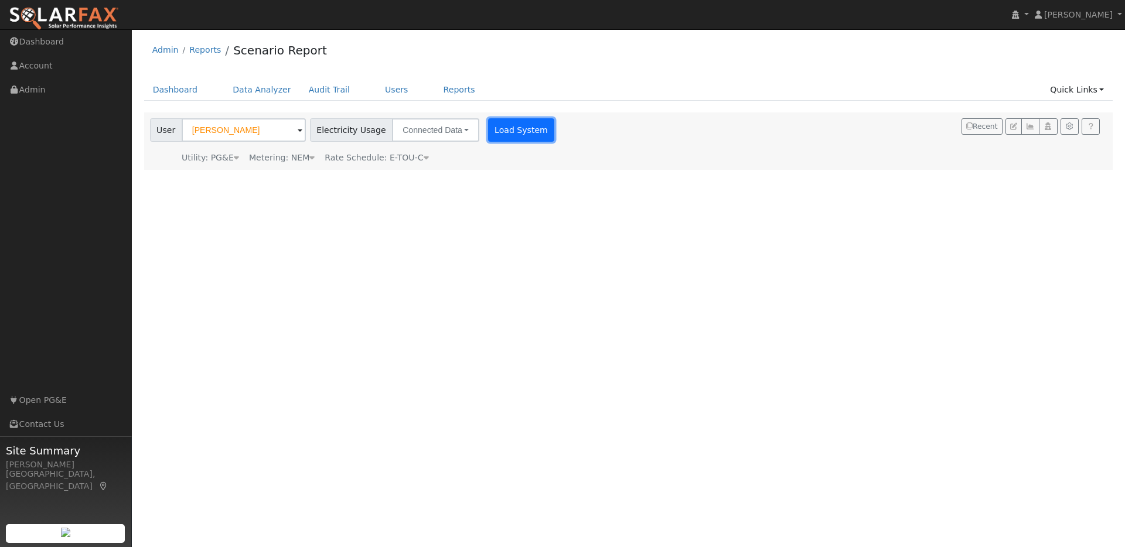
click at [503, 129] on button "Load System" at bounding box center [521, 129] width 67 height 23
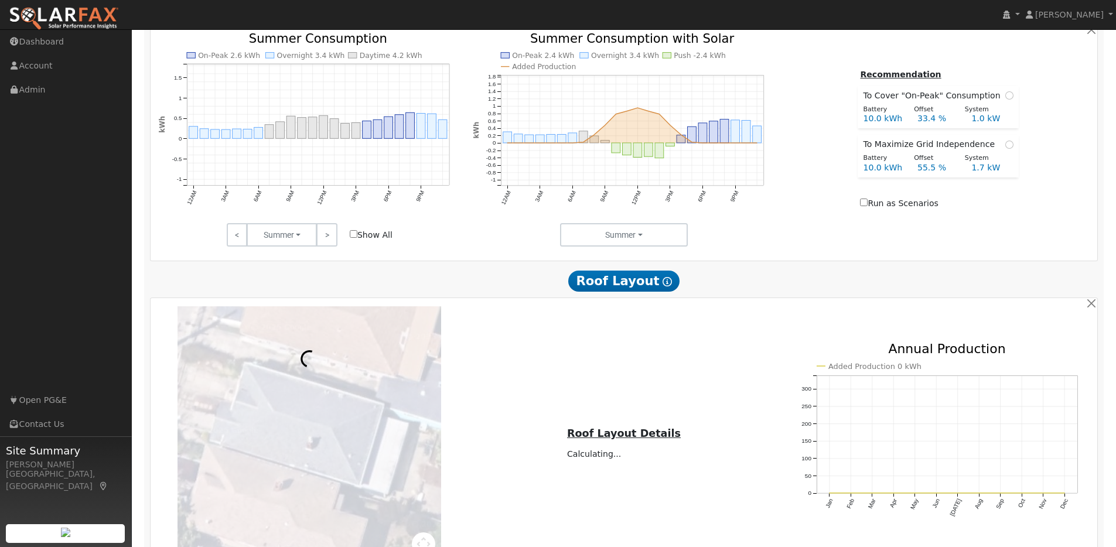
scroll to position [661, 0]
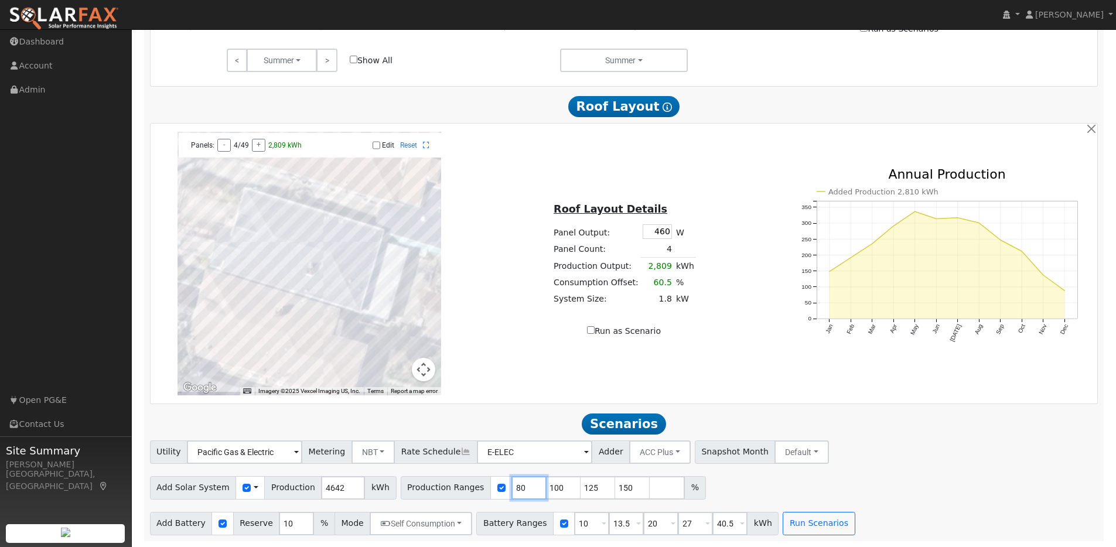
drag, startPoint x: 514, startPoint y: 486, endPoint x: 493, endPoint y: 479, distance: 22.8
click at [493, 479] on div "Production Ranges 80 100 125 150 %" at bounding box center [553, 487] width 305 height 23
type input "100"
type input "125"
type input "150"
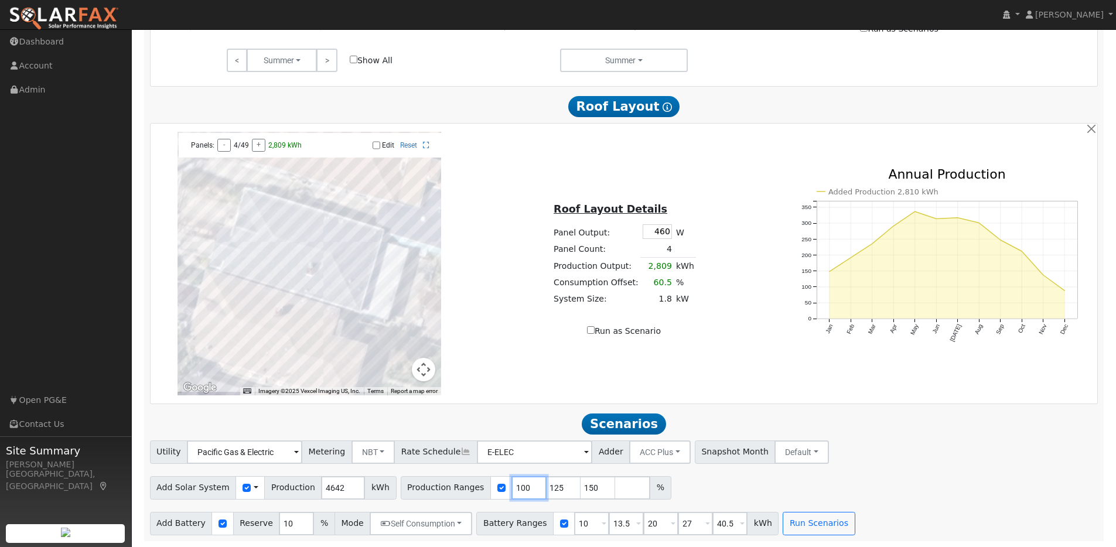
type input "100"
click at [564, 485] on div "Production Ranges 100 125 150 %" at bounding box center [536, 487] width 271 height 23
click at [833, 439] on div "Utility Pacific Gas & Electric Metering NBT NEM NBT Rate Schedule E-ELEC Adder …" at bounding box center [624, 450] width 953 height 28
click at [455, 520] on button "Self Consumption" at bounding box center [421, 523] width 103 height 23
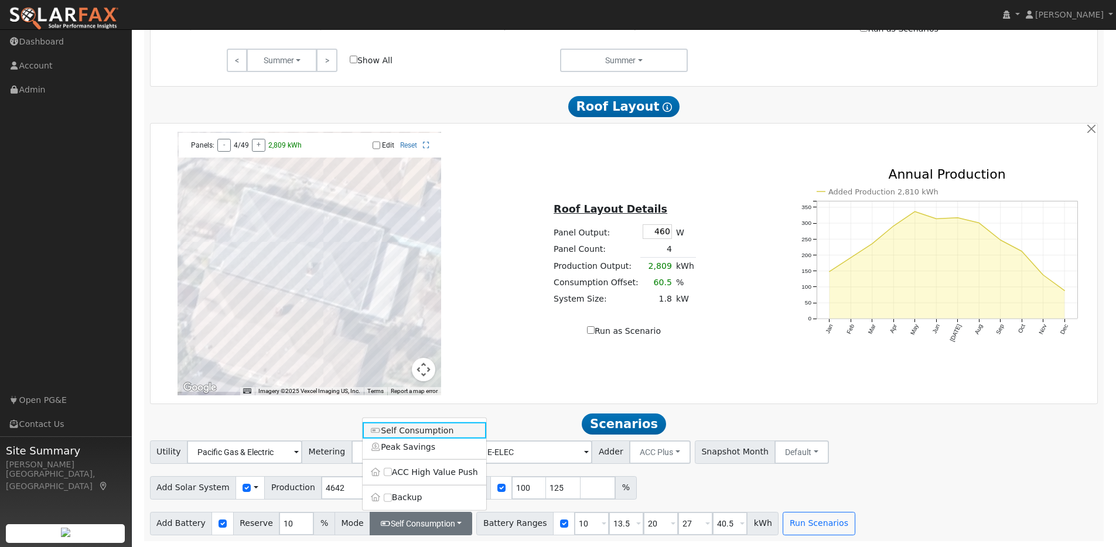
click at [432, 428] on link "Self Consumption" at bounding box center [425, 430] width 124 height 16
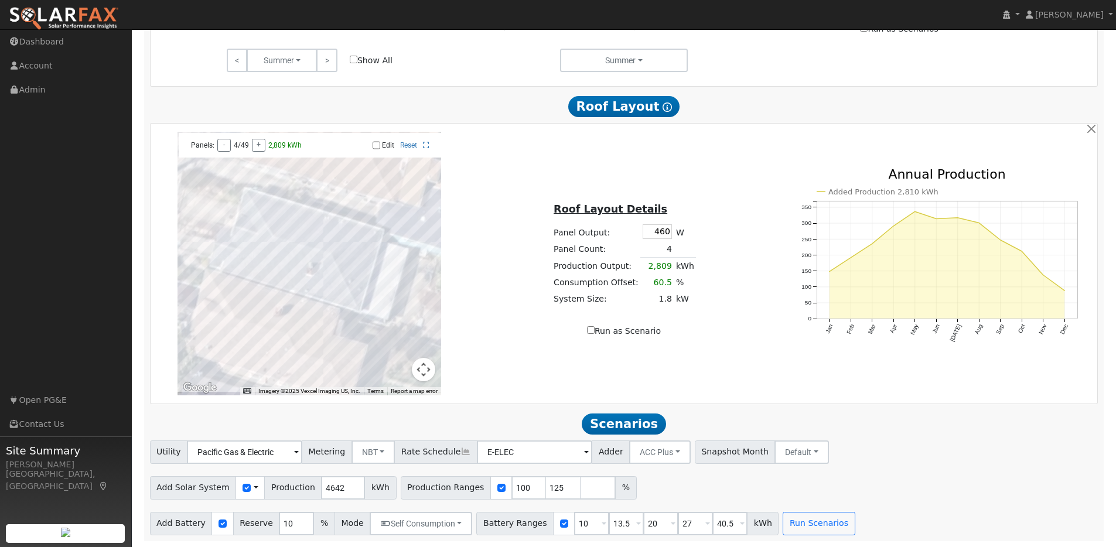
click at [841, 463] on div "Utility Pacific Gas & Electric Metering NBT NEM NBT Rate Schedule E-ELEC Adder …" at bounding box center [624, 488] width 961 height 95
click at [725, 524] on input "40.5" at bounding box center [729, 523] width 35 height 23
drag, startPoint x: 725, startPoint y: 524, endPoint x: 706, endPoint y: 521, distance: 19.5
click at [712, 521] on input "40.5" at bounding box center [729, 523] width 35 height 23
click at [712, 458] on span "Snapshot Month" at bounding box center [735, 452] width 81 height 23
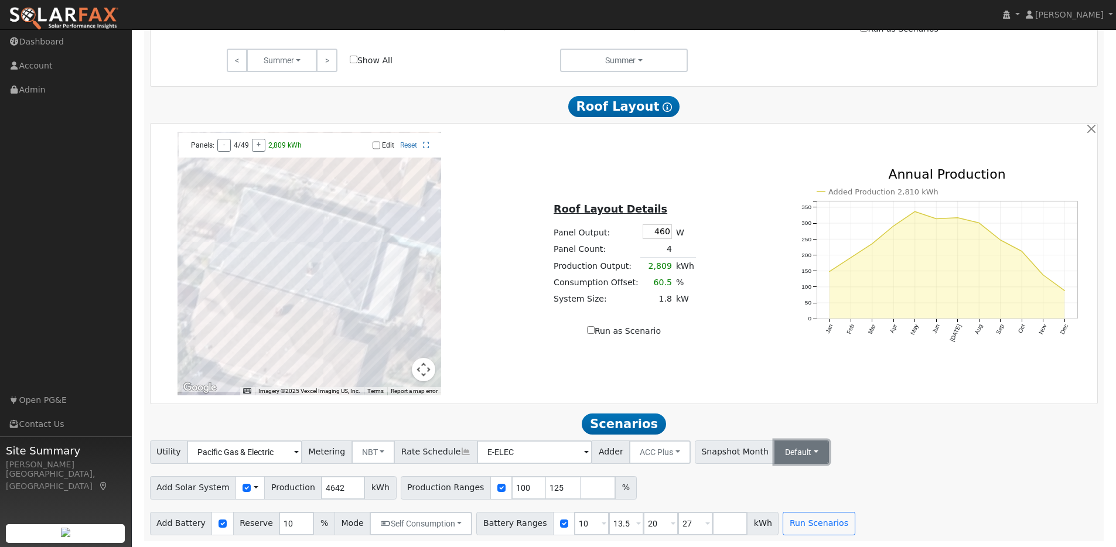
click at [775, 454] on button "Default" at bounding box center [802, 452] width 54 height 23
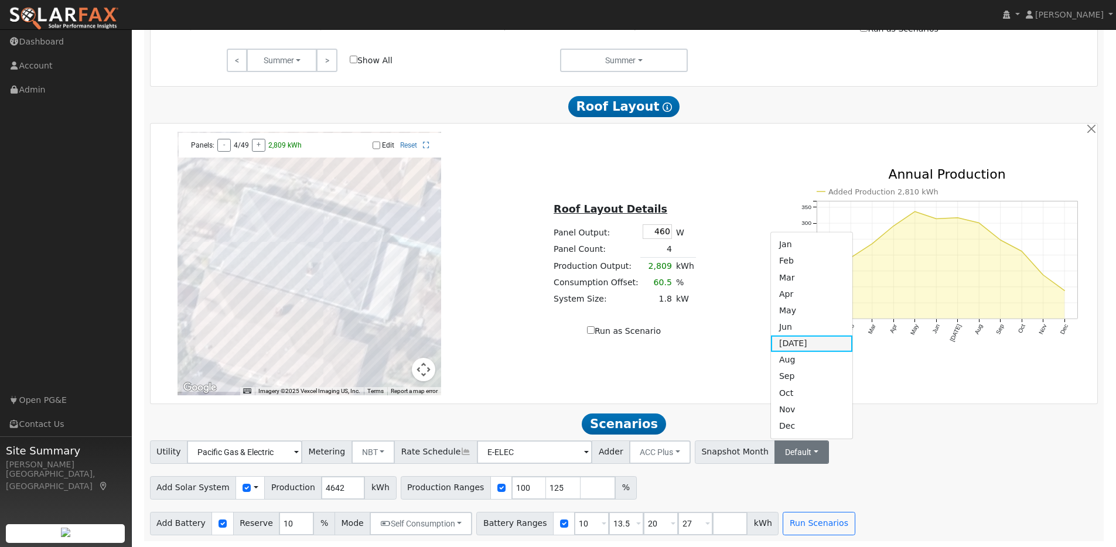
click at [771, 343] on link "Jul" at bounding box center [811, 343] width 81 height 16
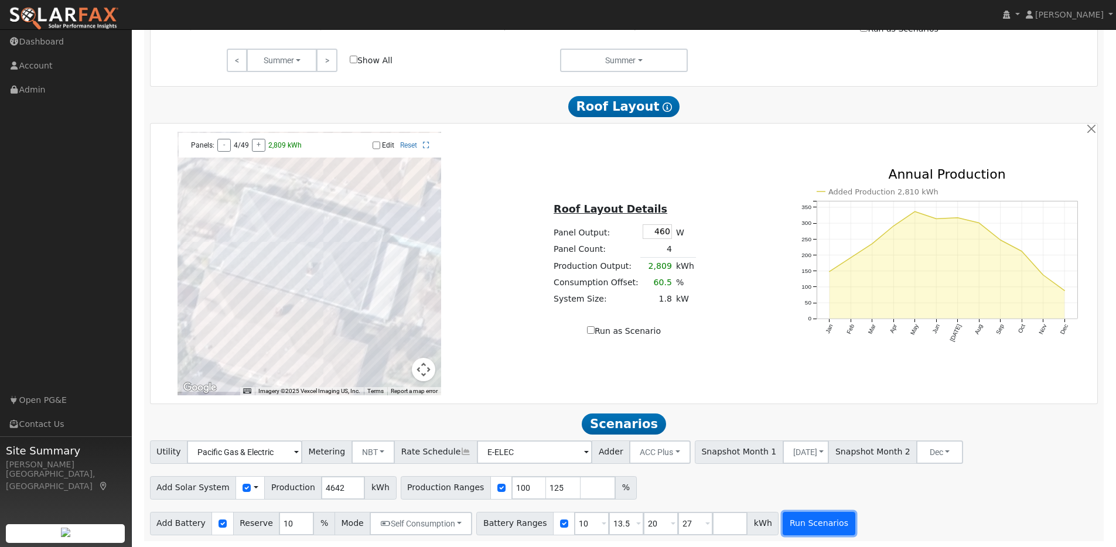
click at [817, 526] on button "Run Scenarios" at bounding box center [819, 523] width 72 height 23
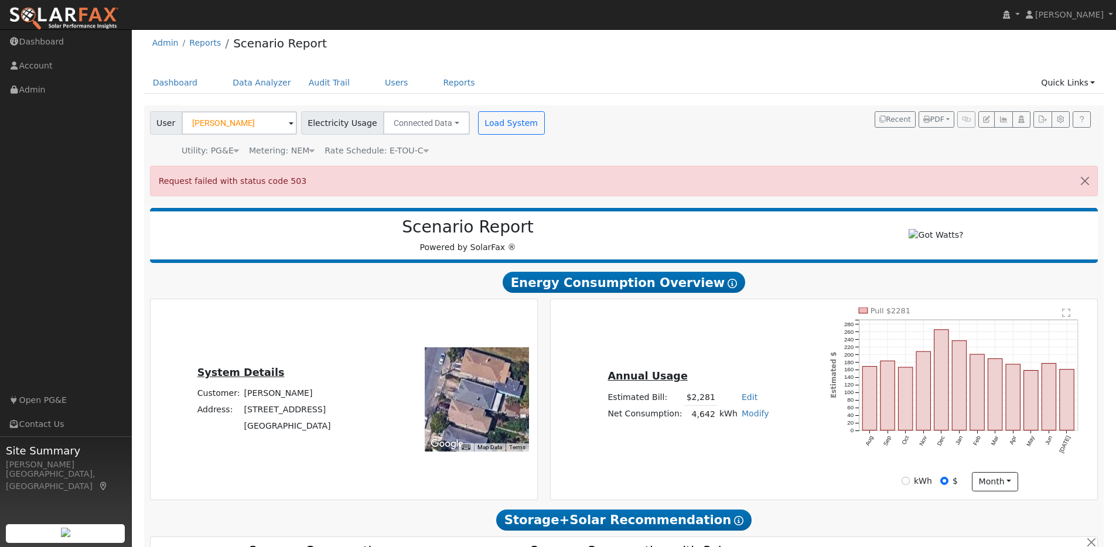
scroll to position [0, 0]
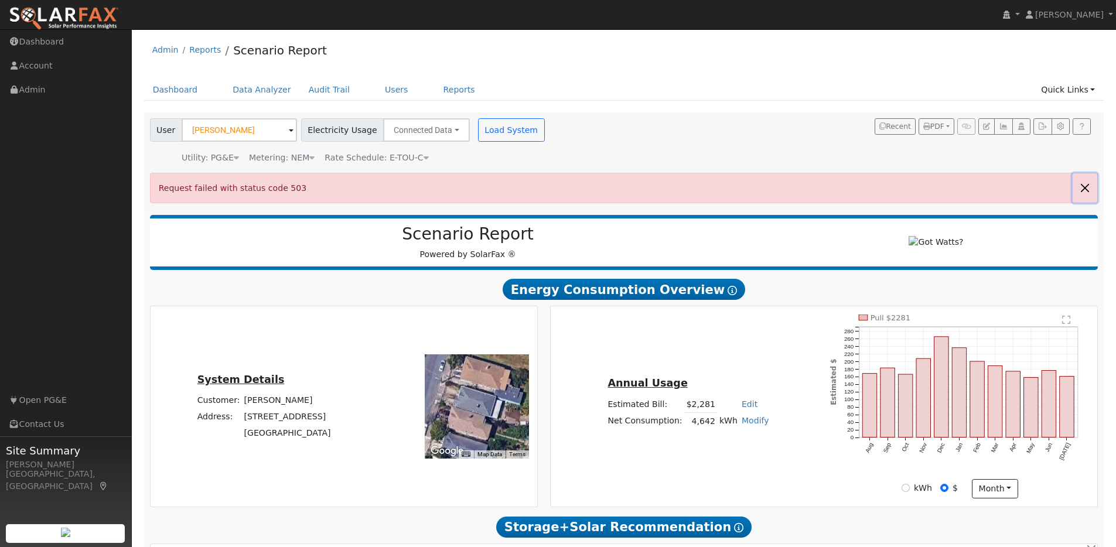
click at [1082, 185] on button "button" at bounding box center [1085, 187] width 25 height 29
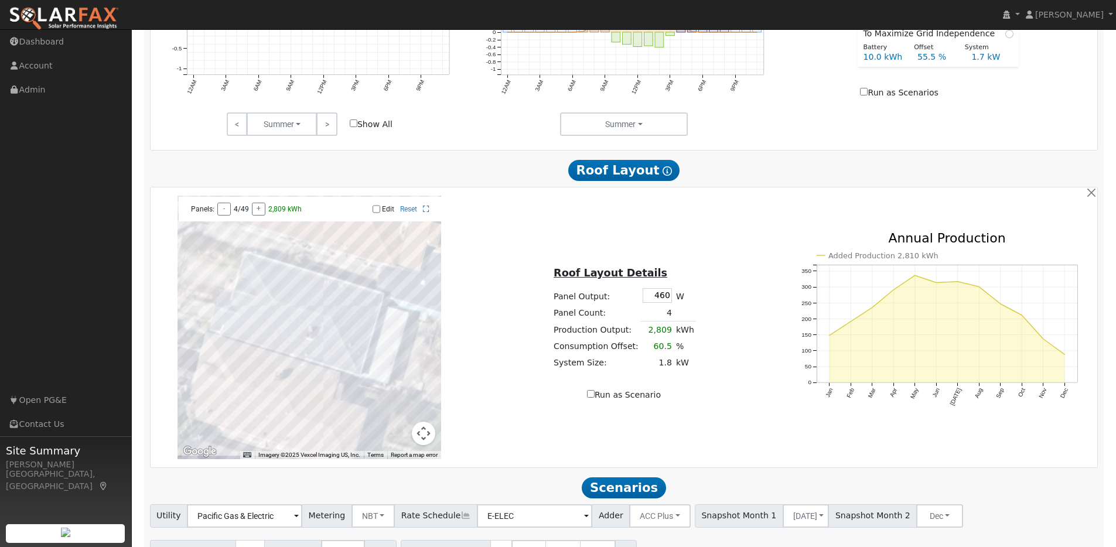
scroll to position [661, 0]
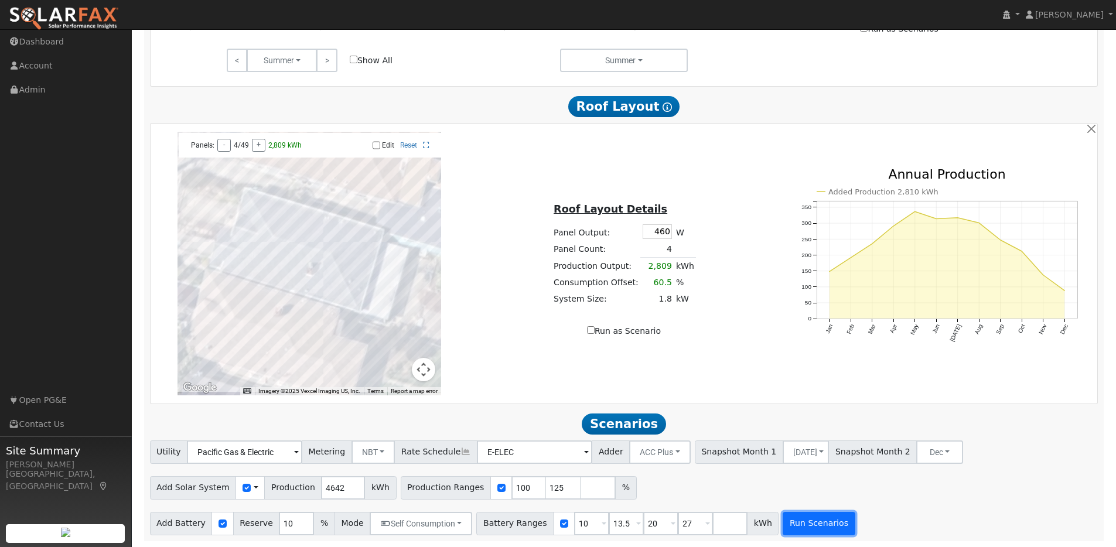
click at [800, 519] on button "Run Scenarios" at bounding box center [819, 523] width 72 height 23
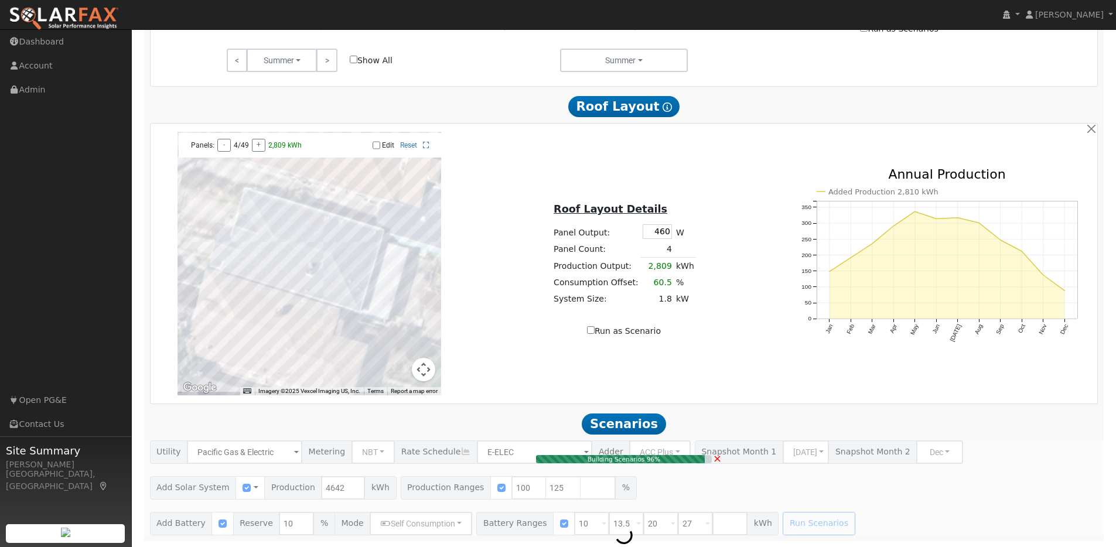
type input "3.9"
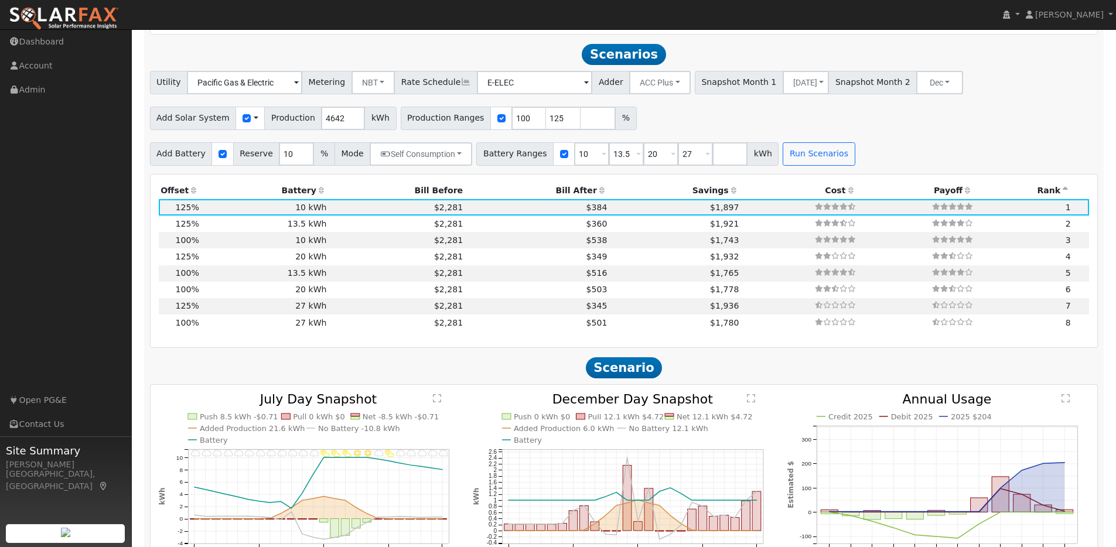
scroll to position [1039, 0]
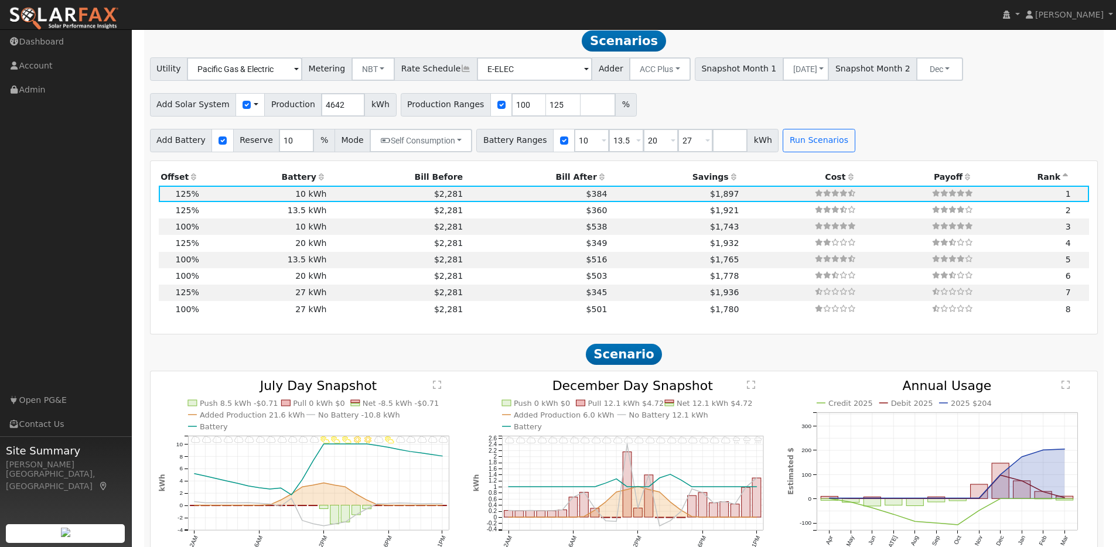
click at [192, 181] on icon at bounding box center [194, 177] width 11 height 8
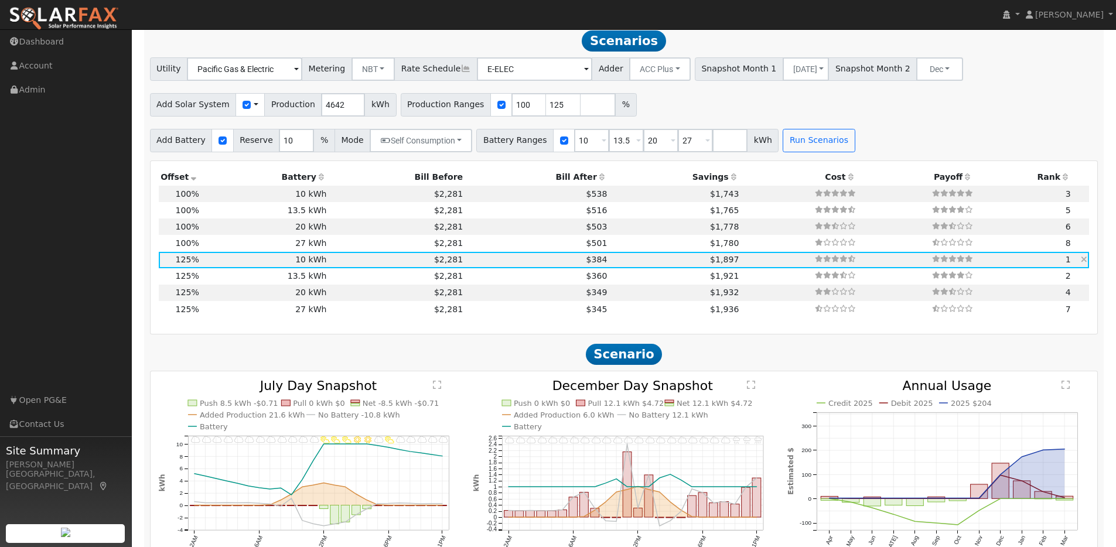
click at [339, 266] on td "$2,281" at bounding box center [397, 260] width 137 height 16
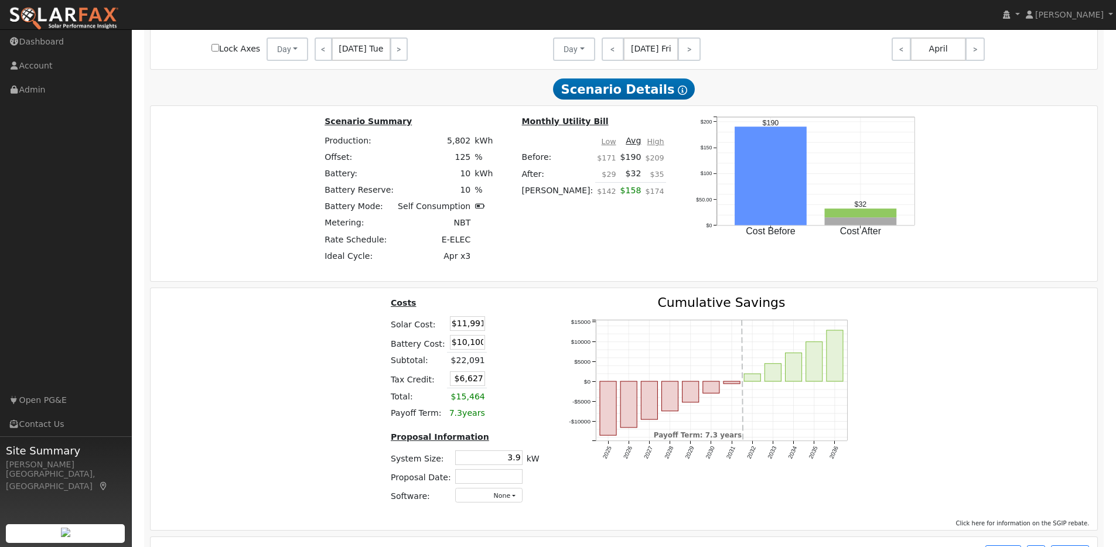
scroll to position [1573, 0]
